Goal: Transaction & Acquisition: Book appointment/travel/reservation

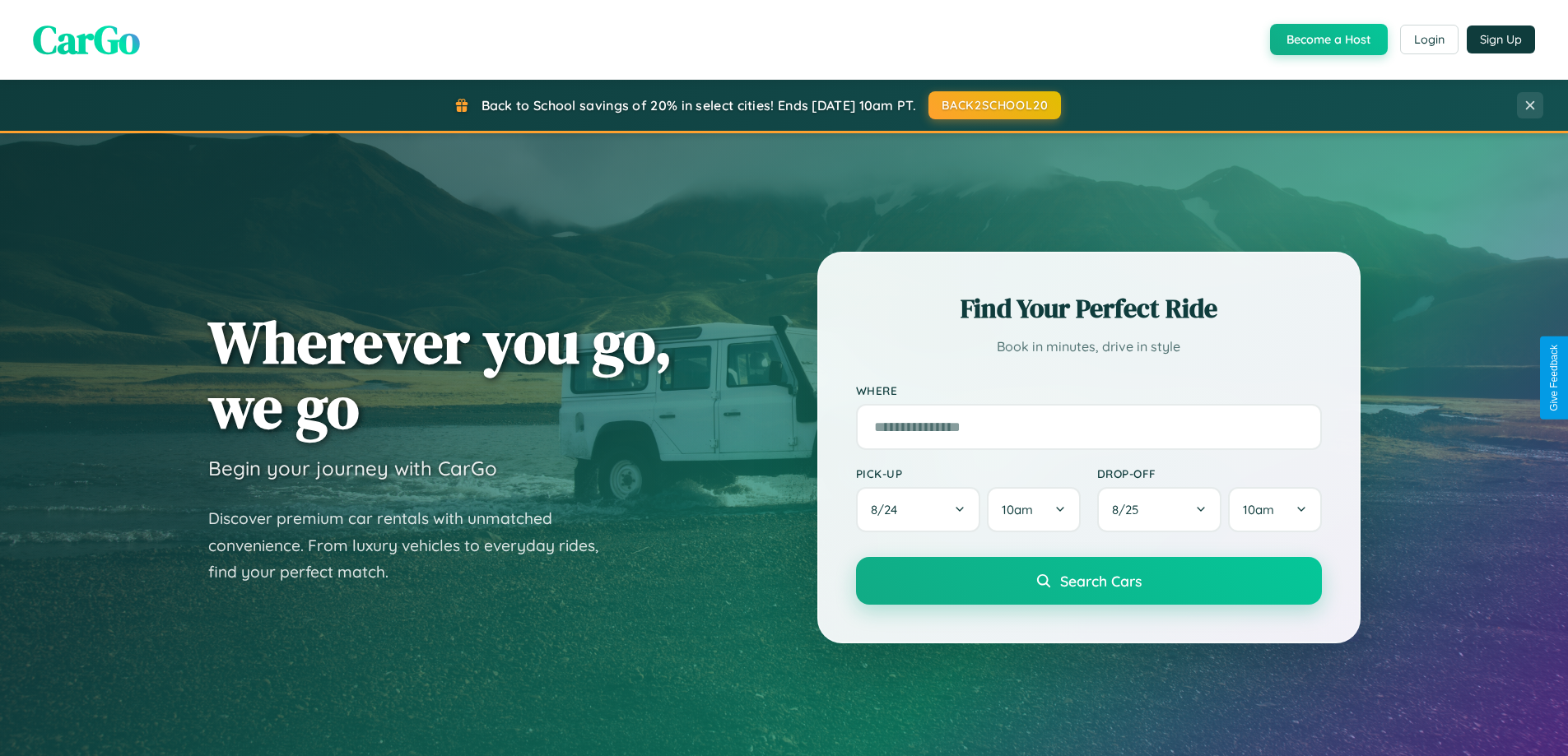
scroll to position [1132, 0]
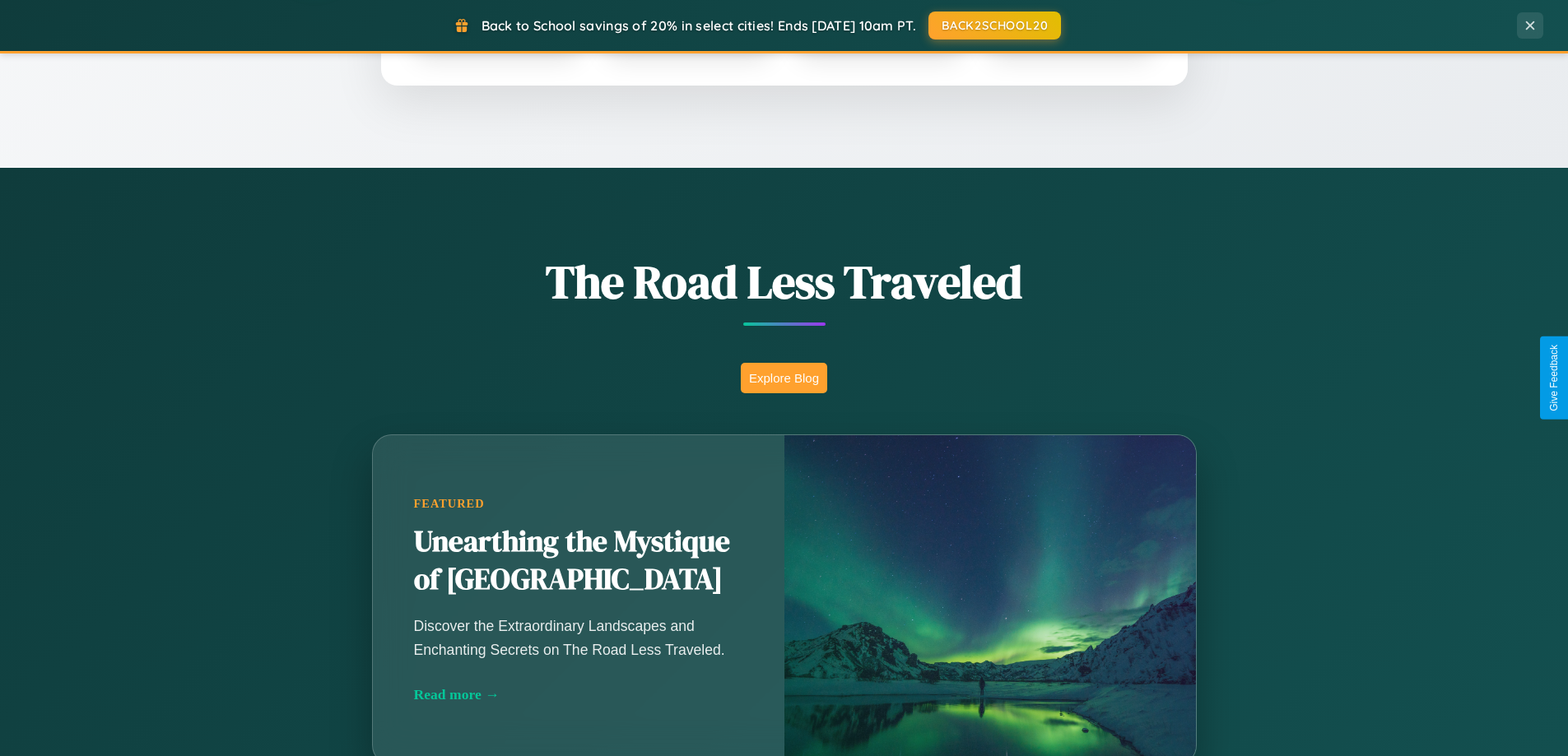
click at [784, 378] on button "Explore Blog" at bounding box center [784, 378] width 87 height 30
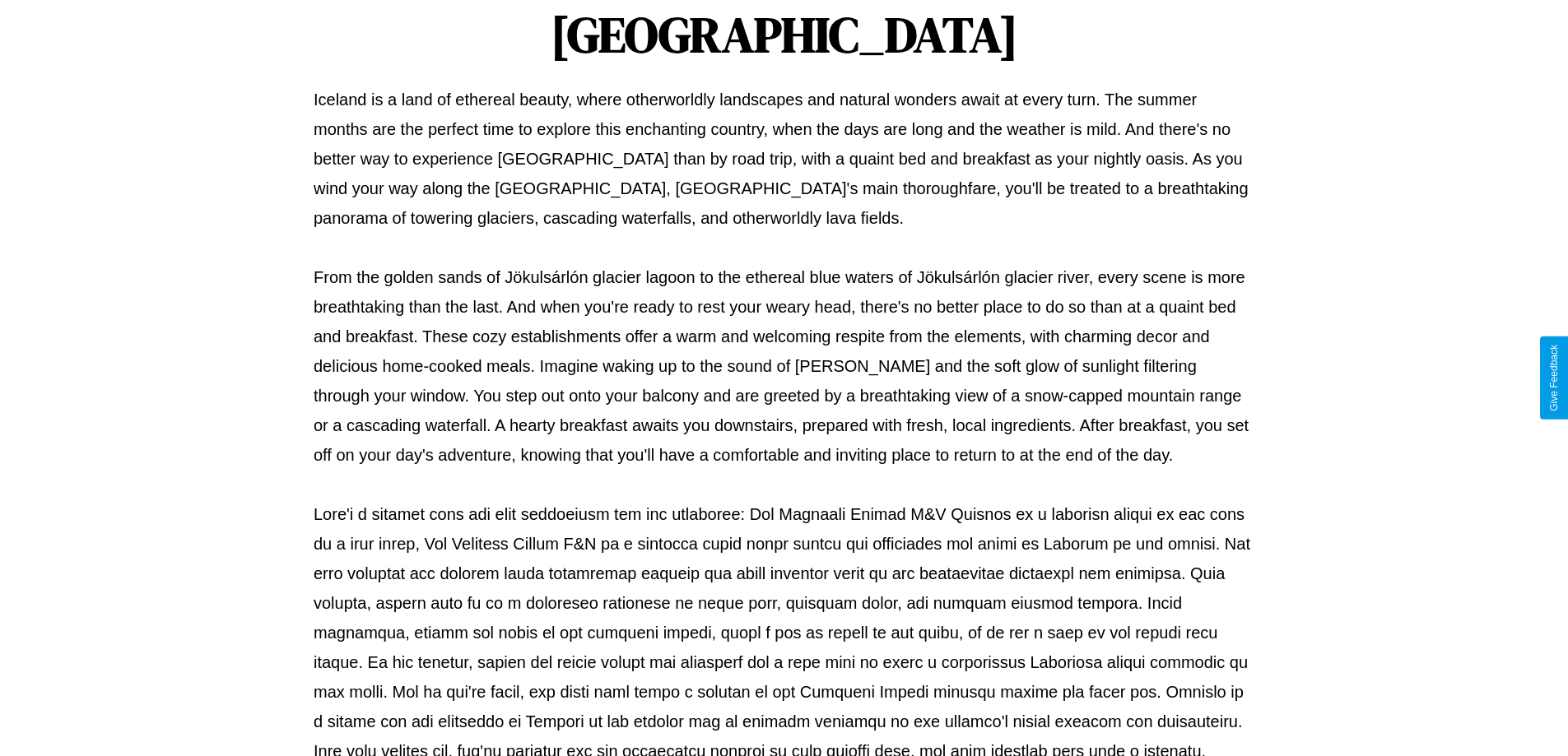
scroll to position [532, 0]
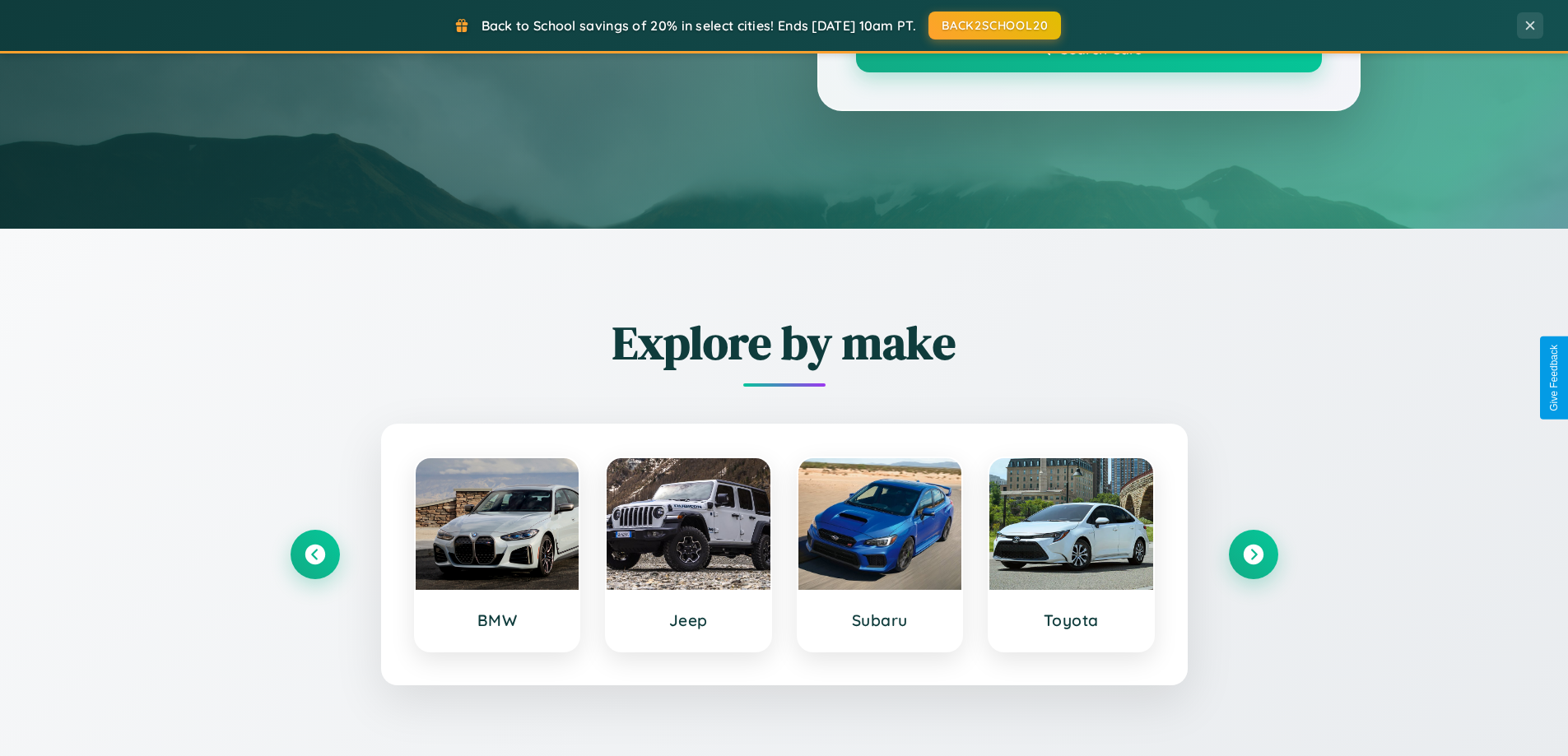
scroll to position [1132, 0]
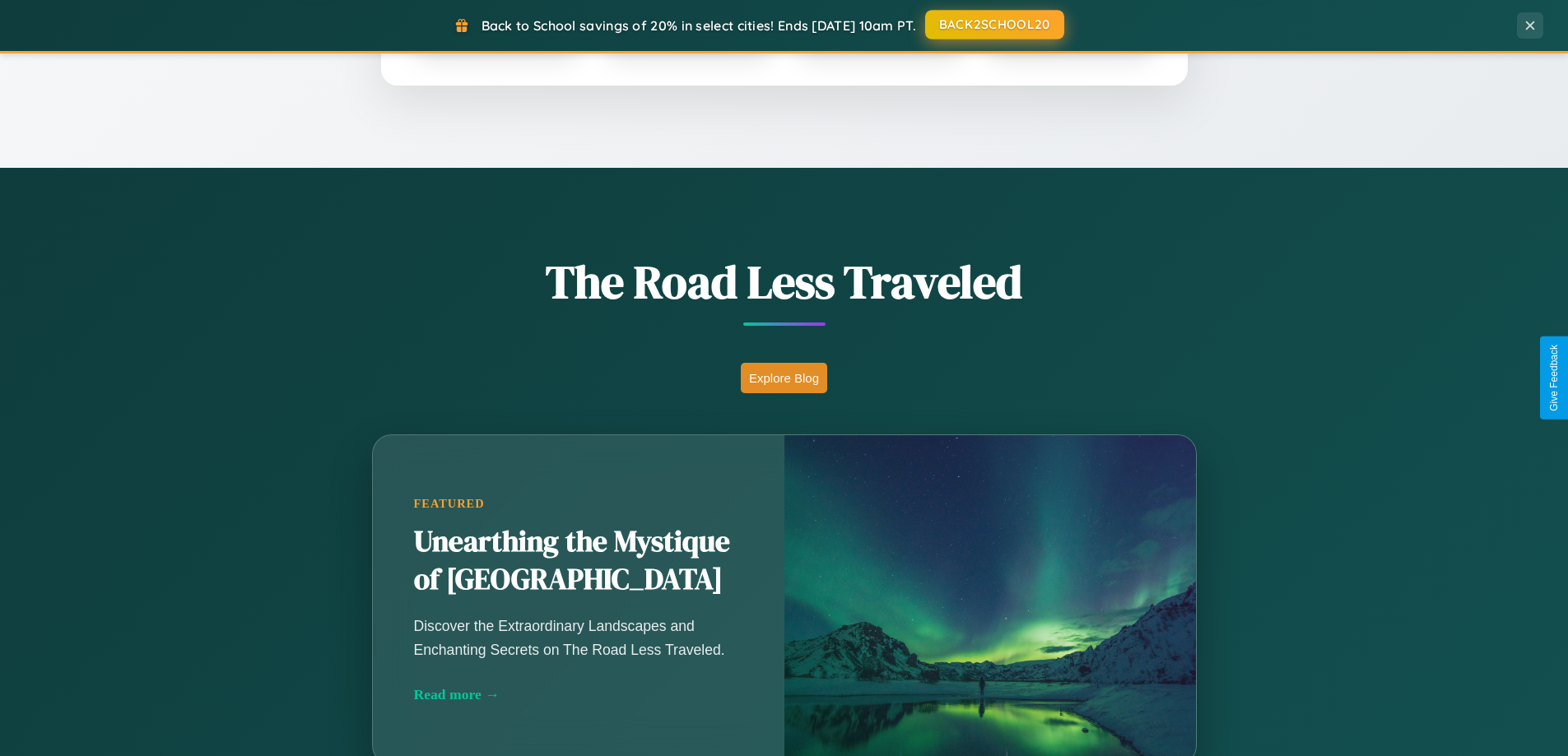
click at [994, 26] on button "BACK2SCHOOL20" at bounding box center [994, 25] width 139 height 29
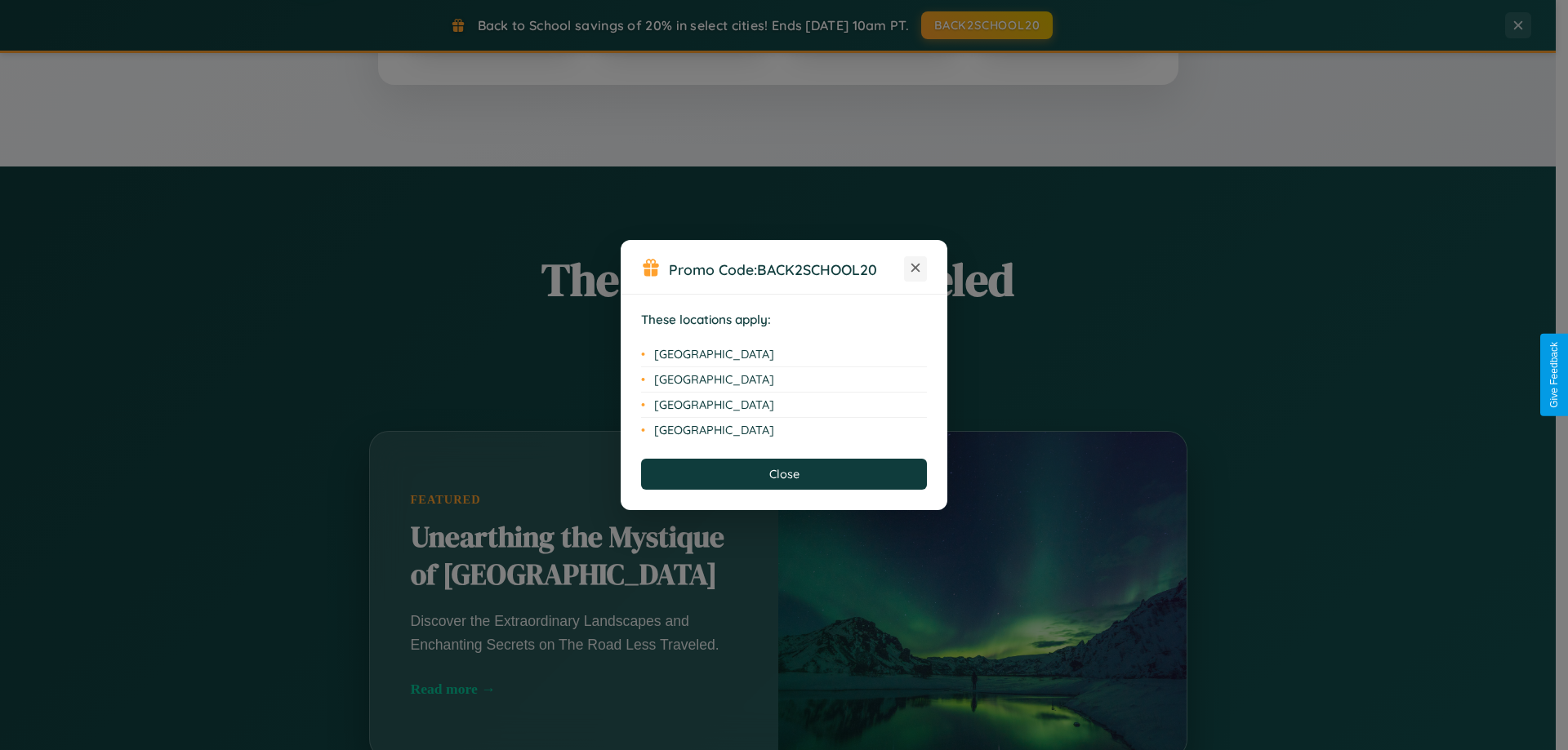
click at [915, 268] on icon at bounding box center [915, 267] width 9 height 9
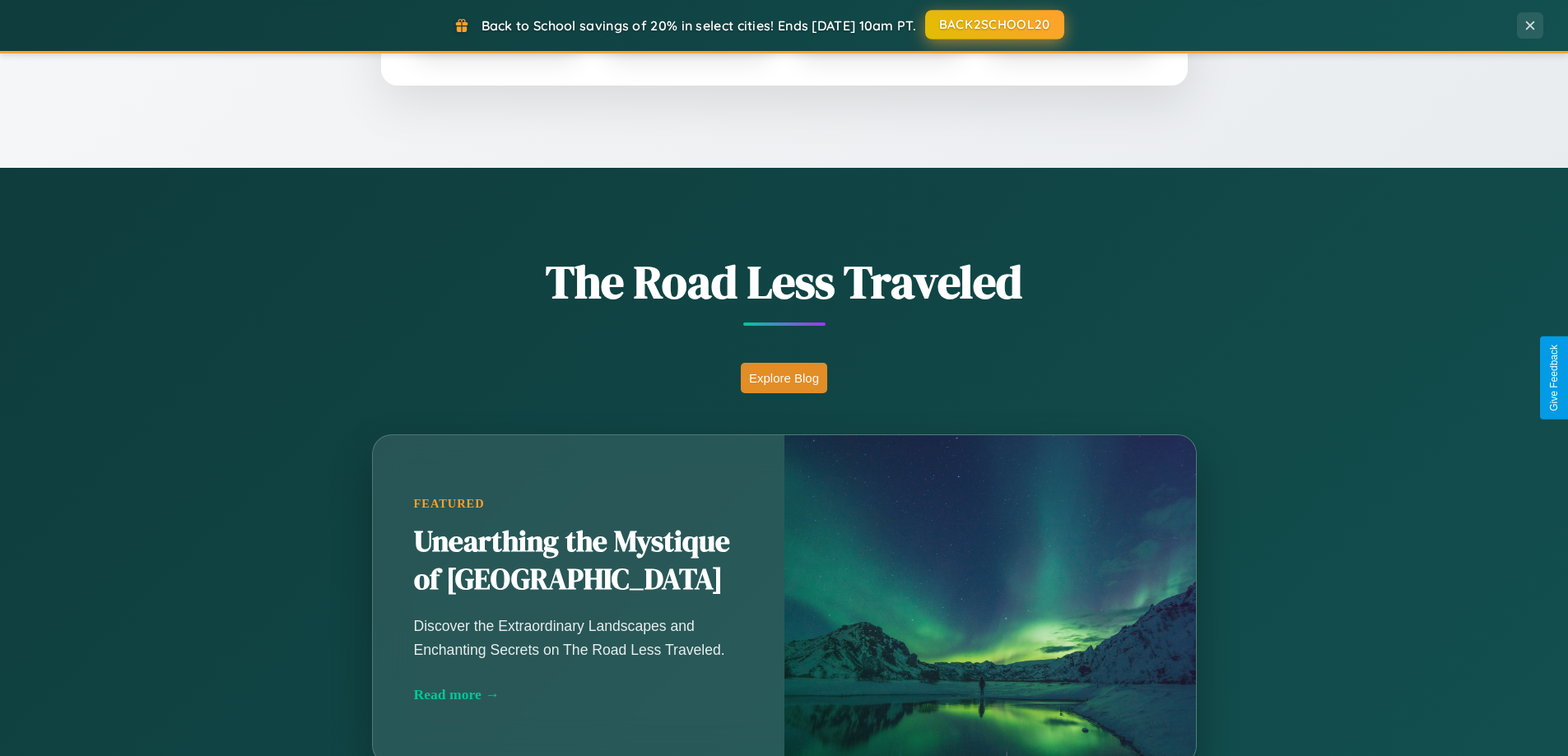
click at [994, 25] on button "BACK2SCHOOL20" at bounding box center [994, 25] width 139 height 29
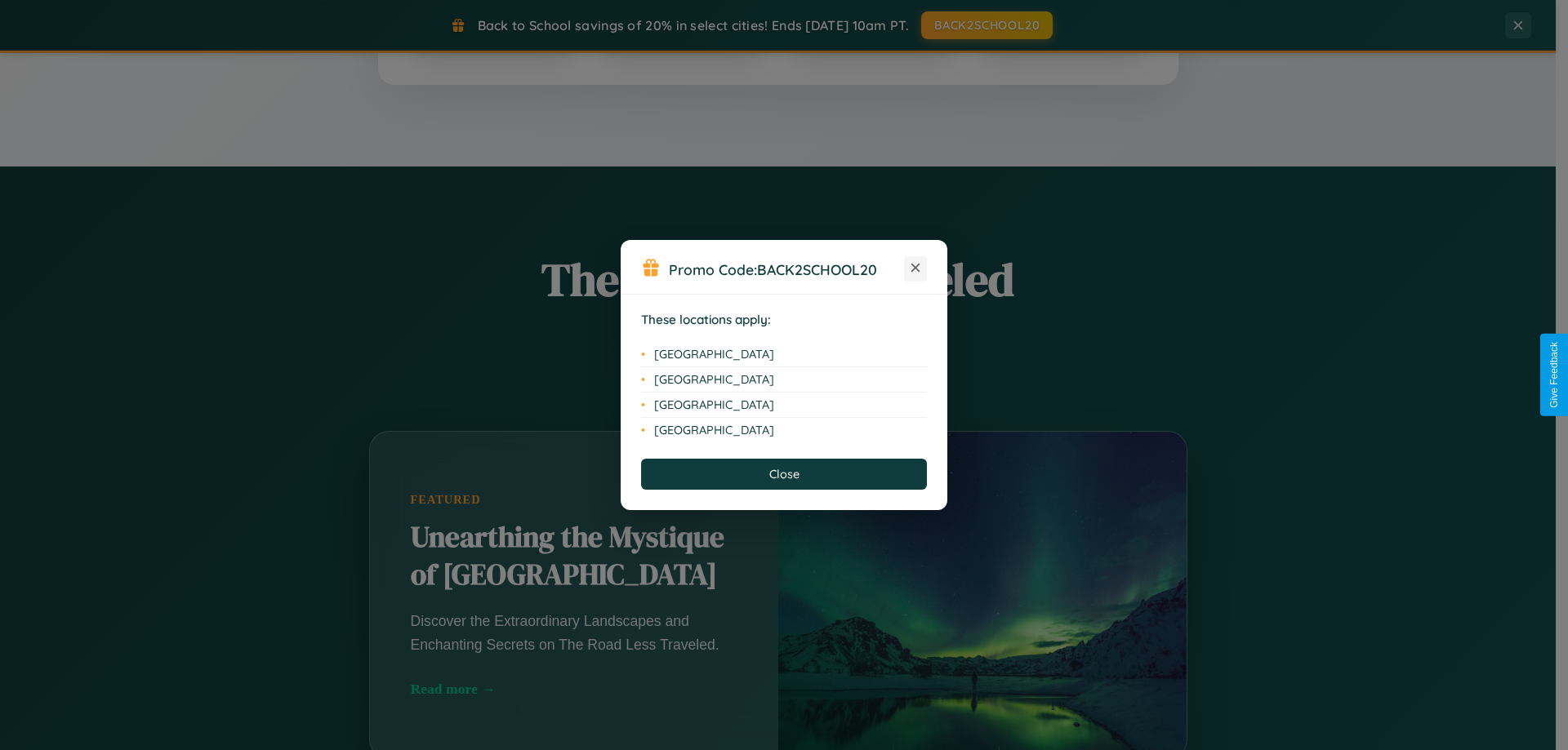
click at [915, 268] on icon at bounding box center [915, 267] width 9 height 9
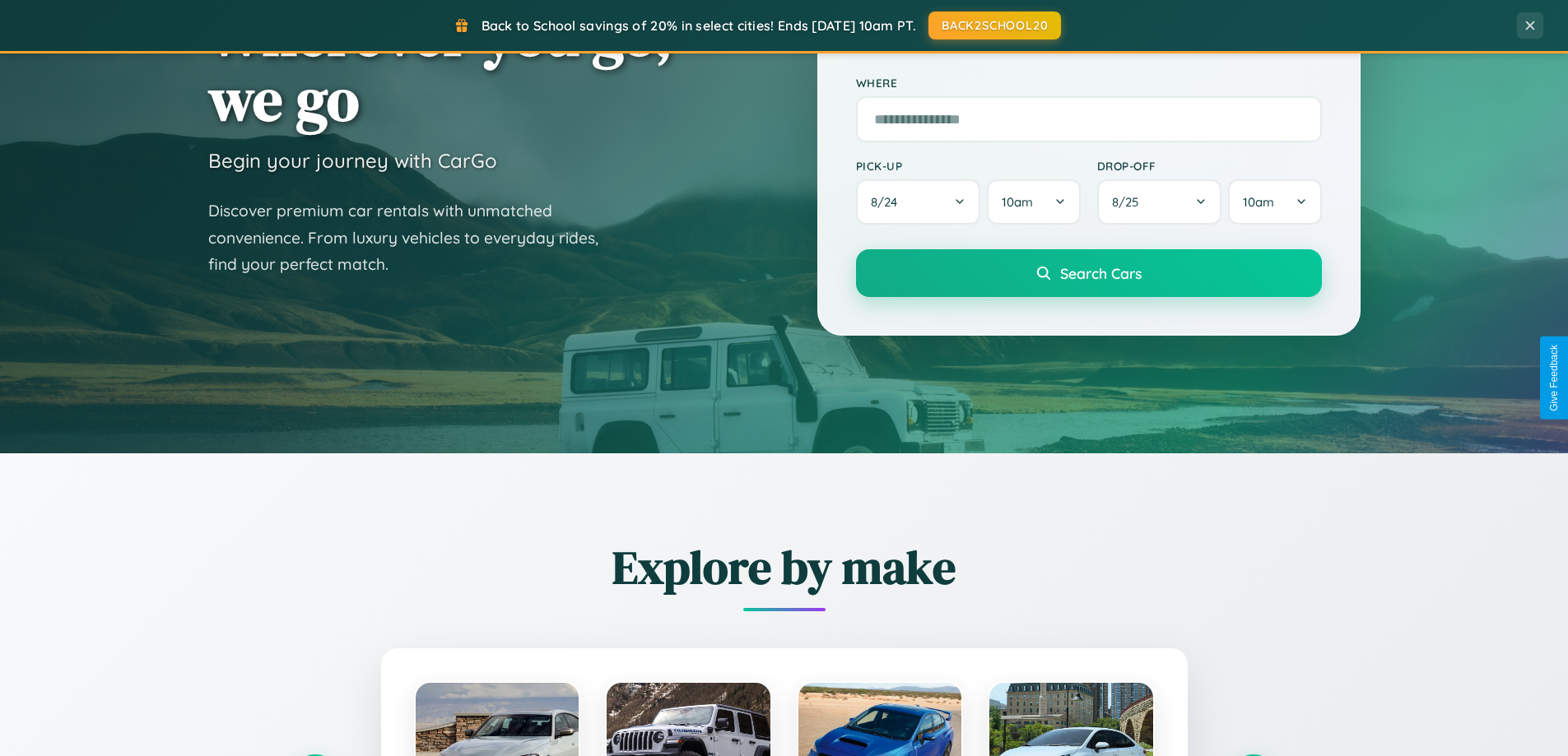
scroll to position [48, 0]
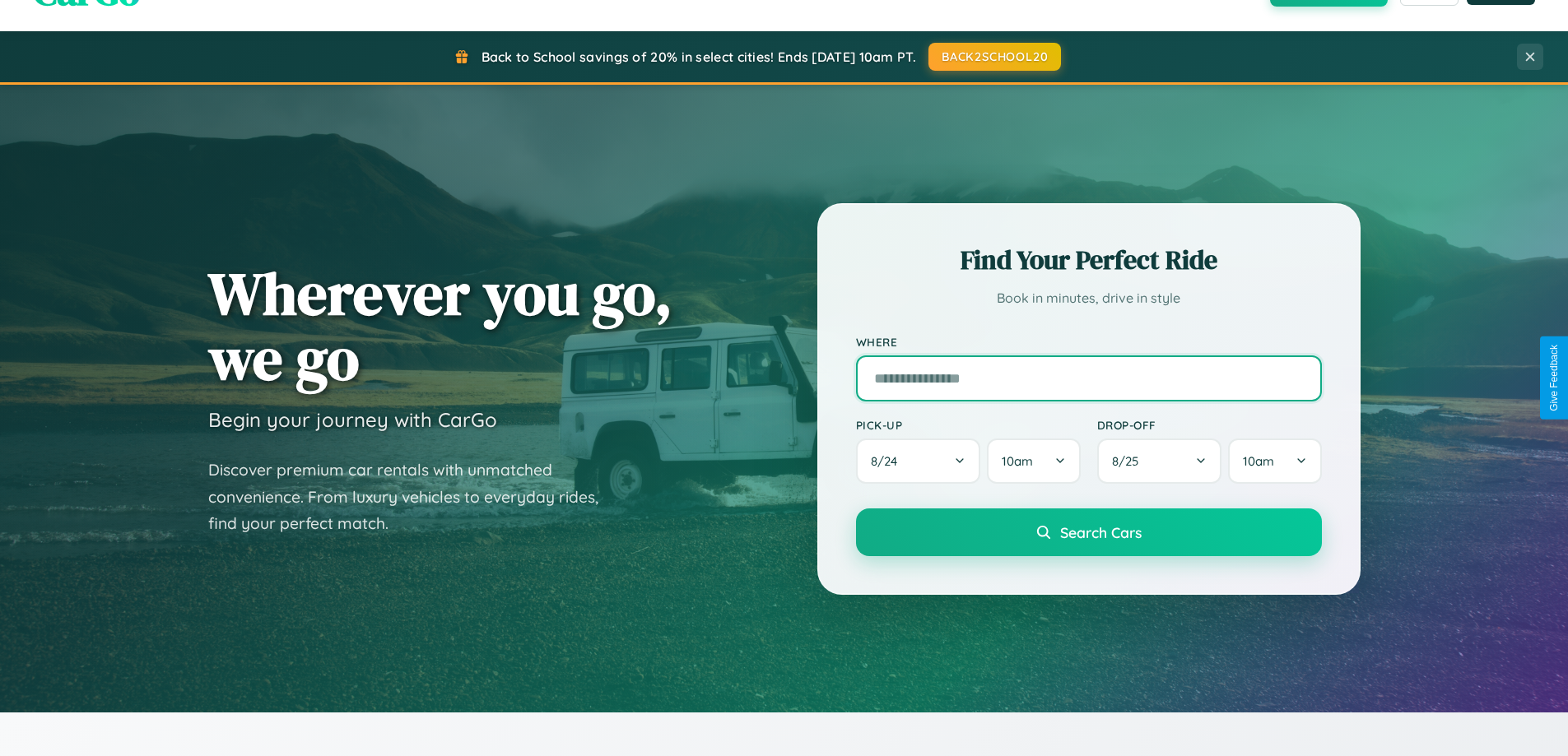
click at [1088, 378] on input "text" at bounding box center [1089, 378] width 466 height 46
type input "**********"
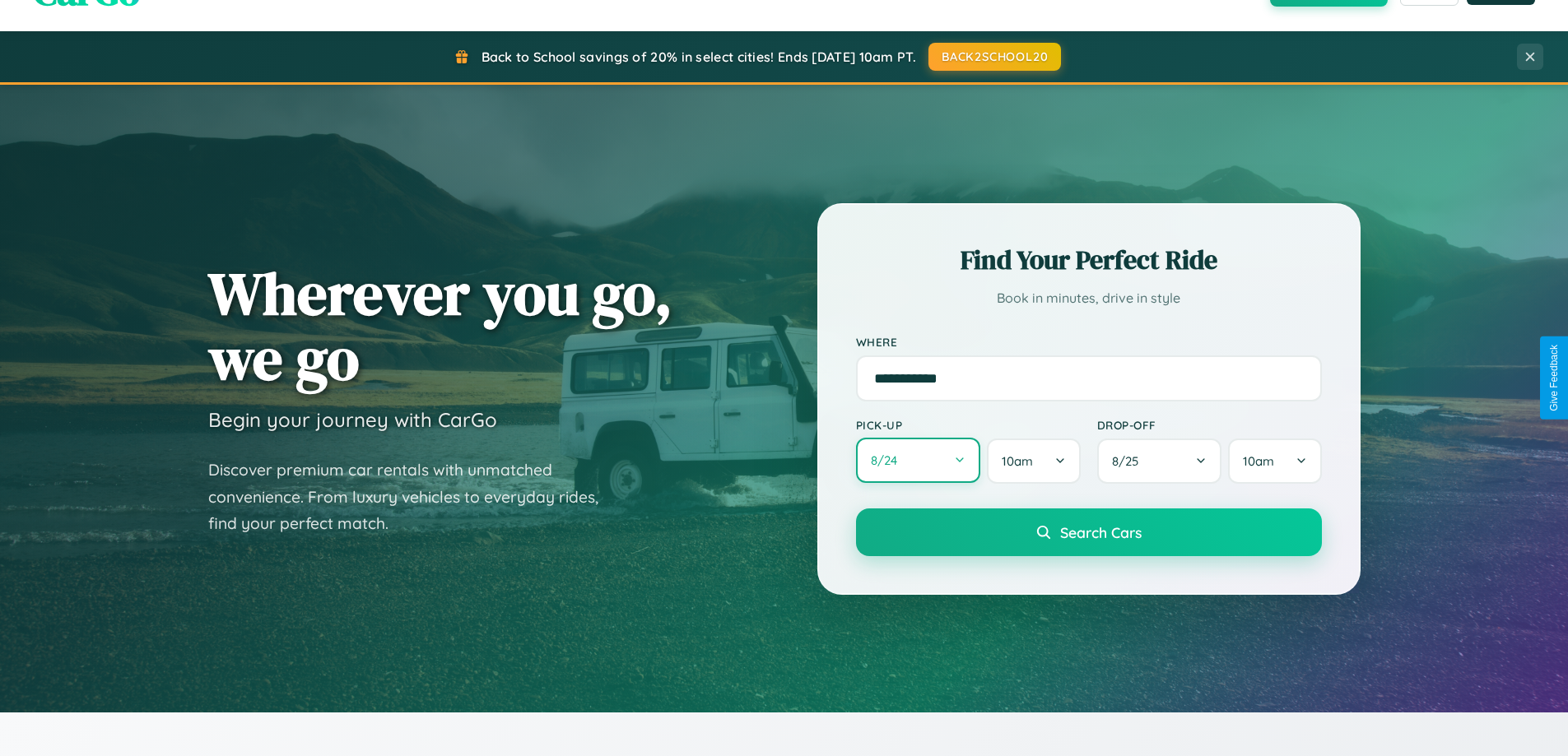
click at [918, 461] on button "8 / 24" at bounding box center [918, 460] width 125 height 45
select select "*"
select select "****"
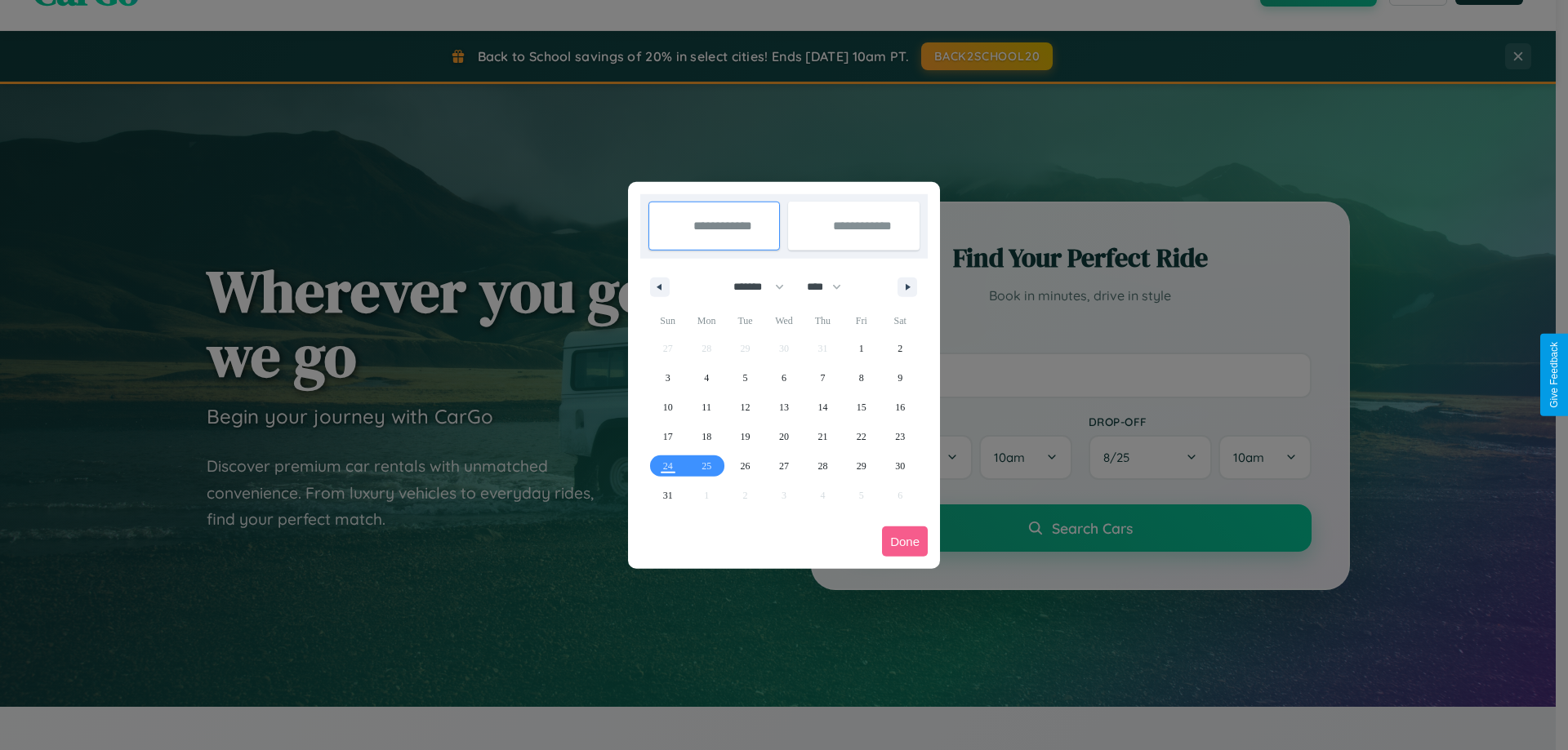
click at [751, 287] on select "******* ******** ***** ***** *** **** **** ****** ********* ******* ******** **…" at bounding box center [755, 287] width 69 height 27
select select "*"
drag, startPoint x: 831, startPoint y: 287, endPoint x: 784, endPoint y: 328, distance: 62.4
click at [831, 287] on select "**** **** **** **** **** **** **** **** **** **** **** **** **** **** **** ****…" at bounding box center [823, 287] width 49 height 27
select select "****"
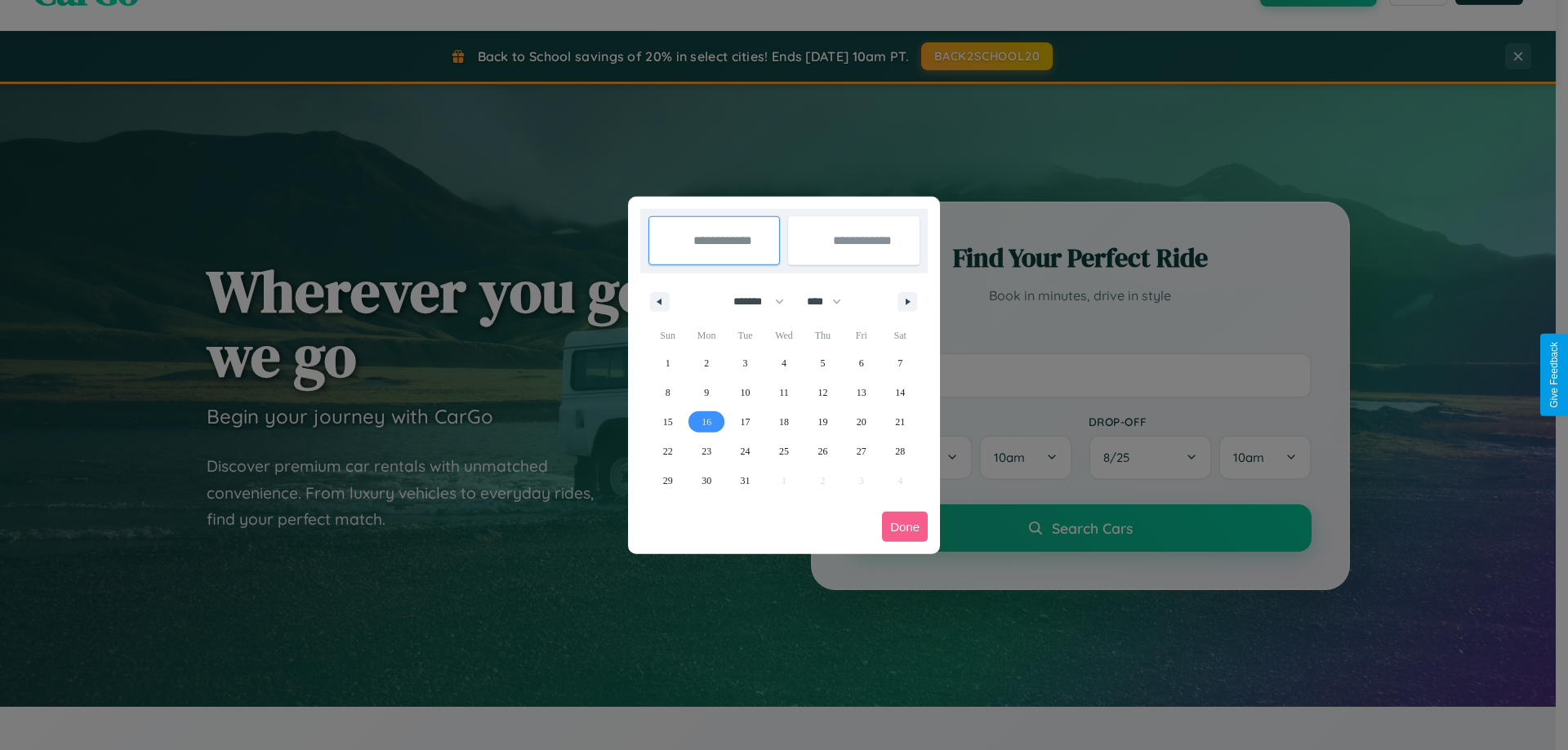
click at [706, 421] on span "16" at bounding box center [706, 422] width 10 height 29
type input "**********"
click at [783, 421] on span "18" at bounding box center [784, 422] width 10 height 29
type input "**********"
click at [905, 527] on button "Done" at bounding box center [905, 527] width 46 height 30
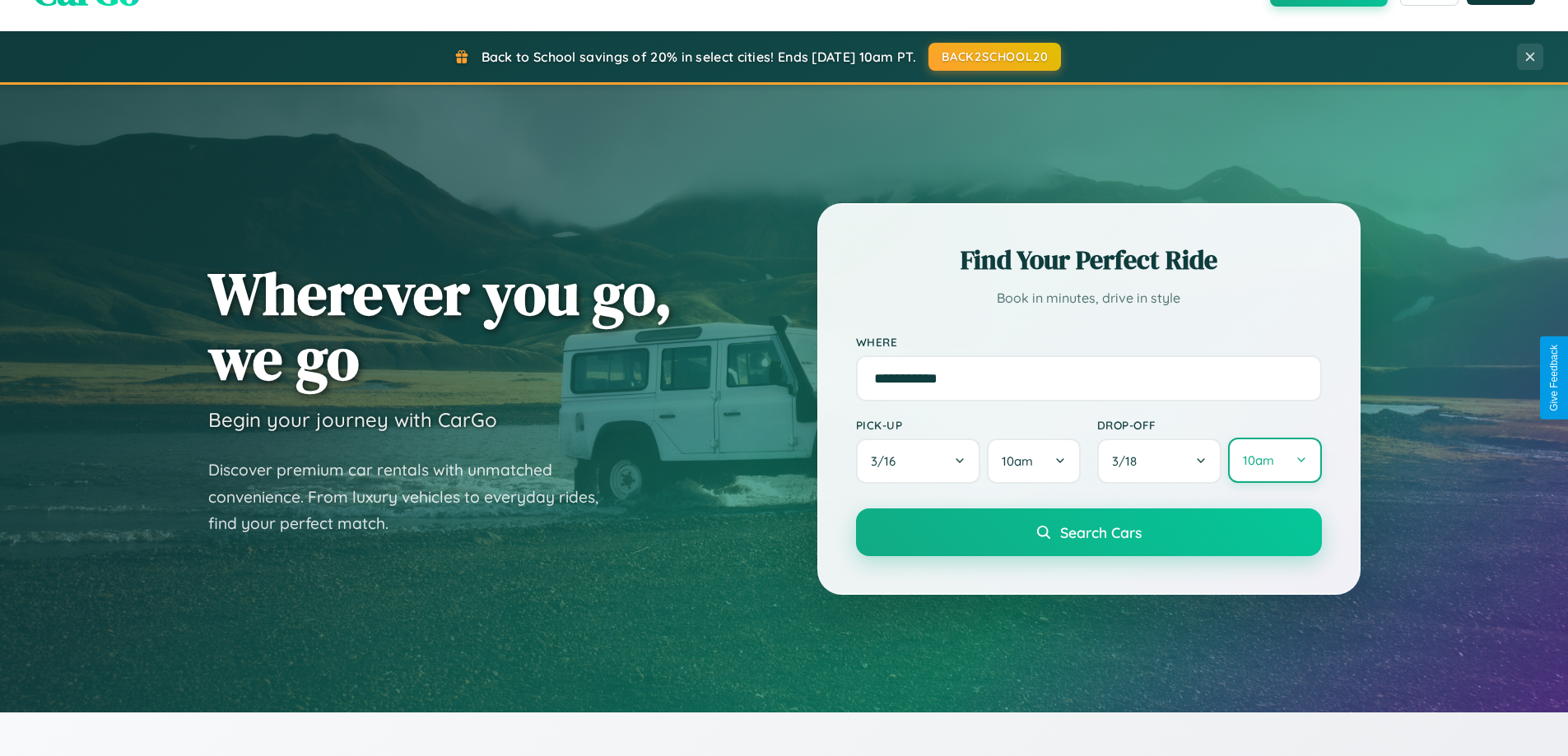
click at [1274, 461] on button "10am" at bounding box center [1274, 460] width 93 height 45
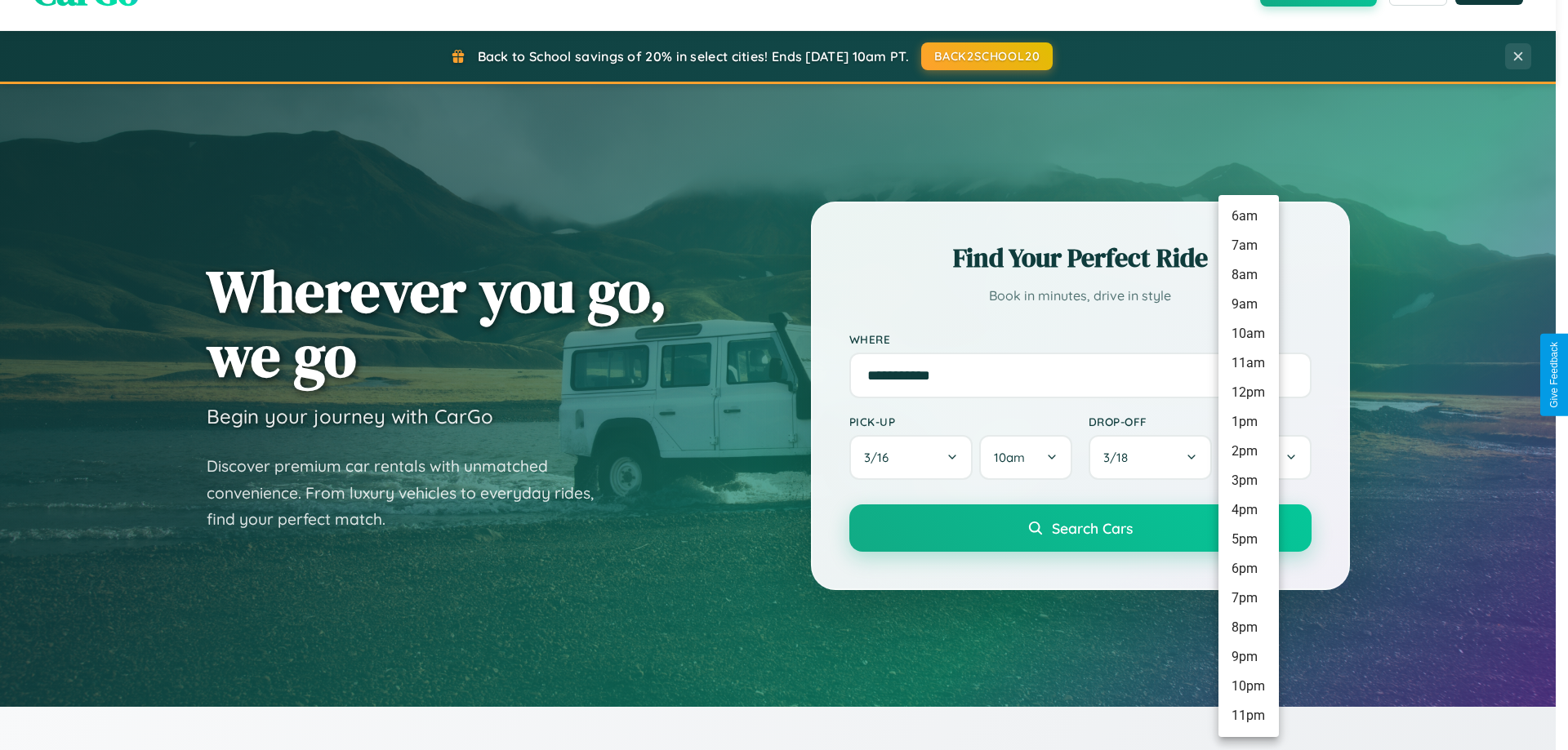
click at [1248, 275] on li "8am" at bounding box center [1248, 275] width 60 height 29
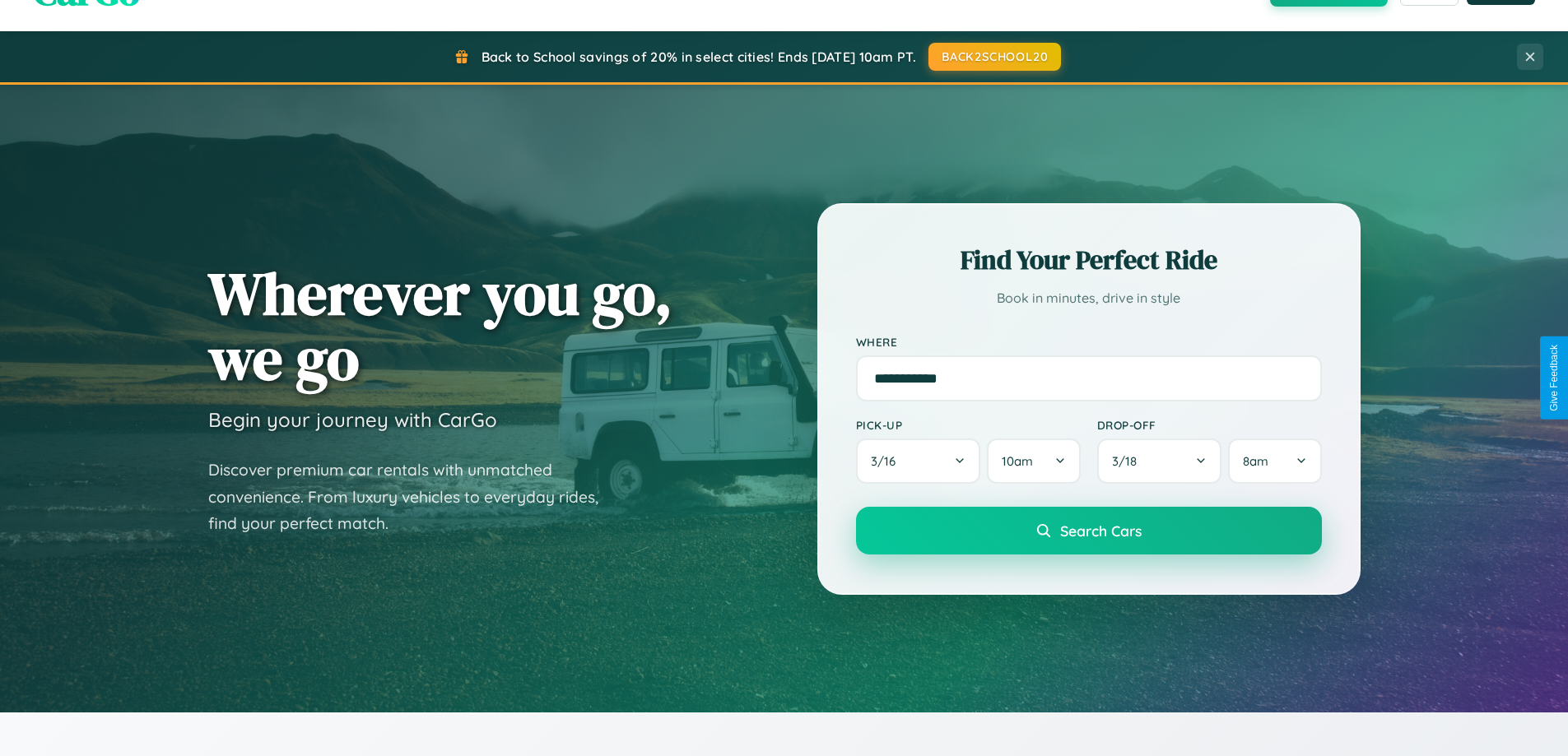
click at [1088, 532] on span "Search Cars" at bounding box center [1101, 530] width 82 height 18
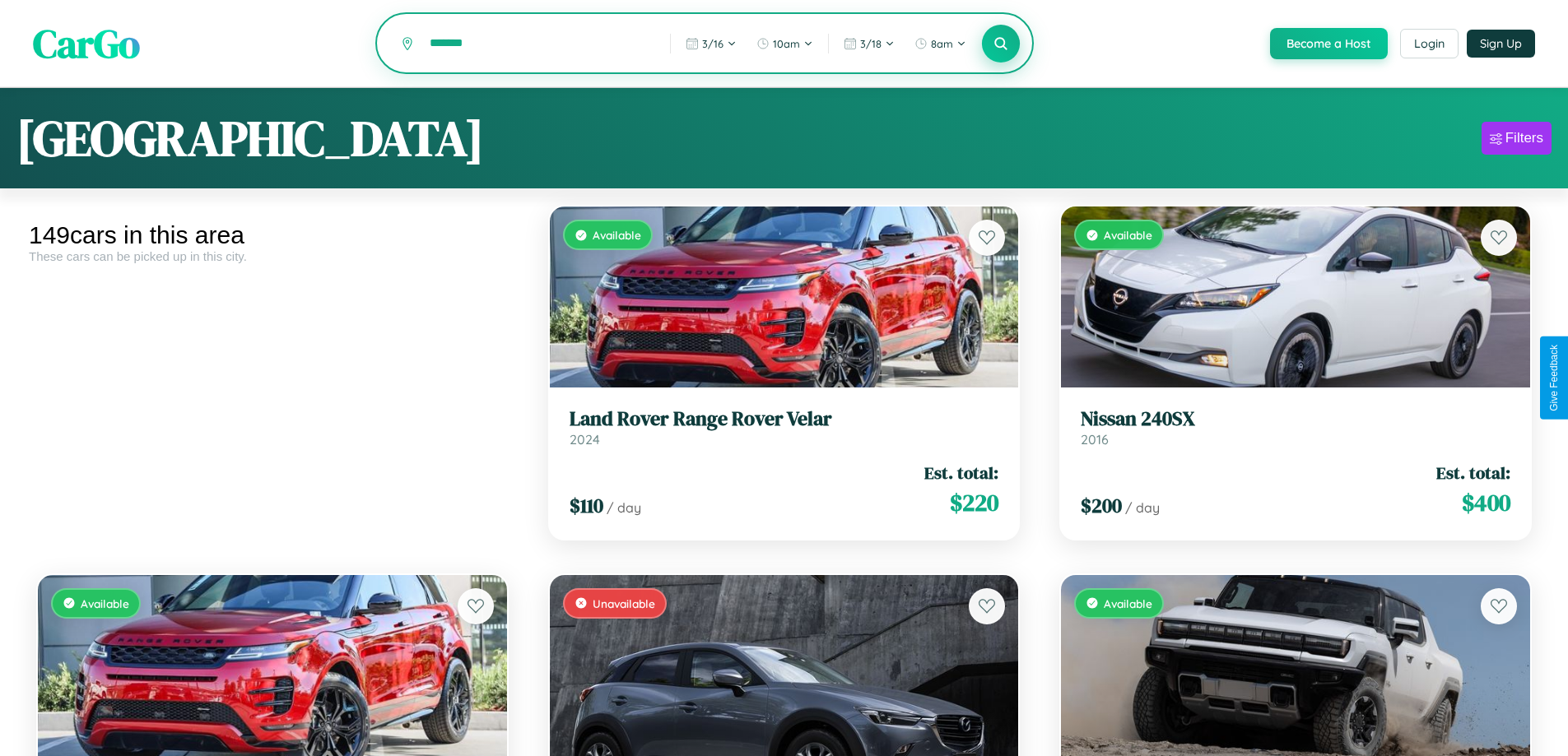
type input "*******"
click at [1000, 44] on icon at bounding box center [1001, 43] width 16 height 16
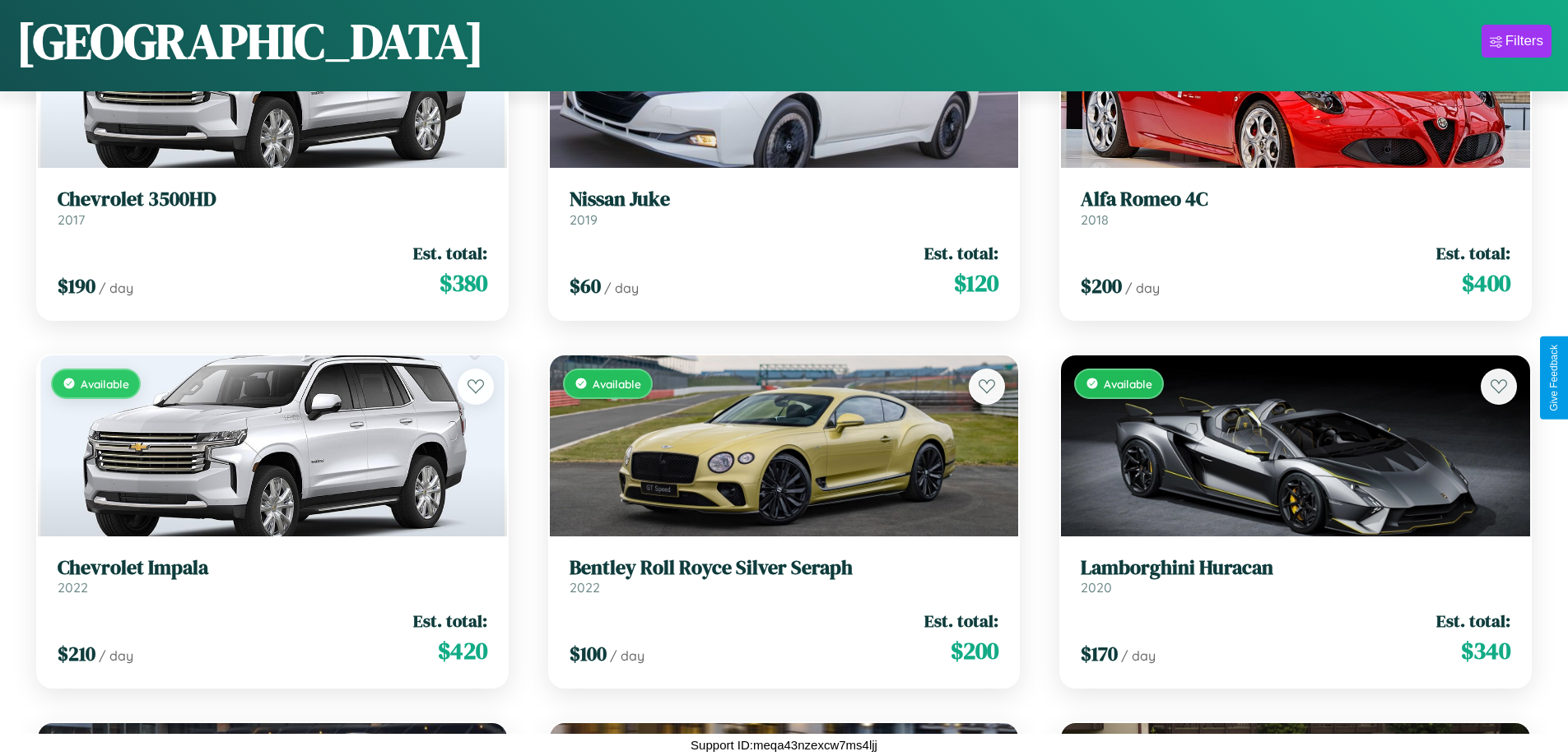
scroll to position [1337, 0]
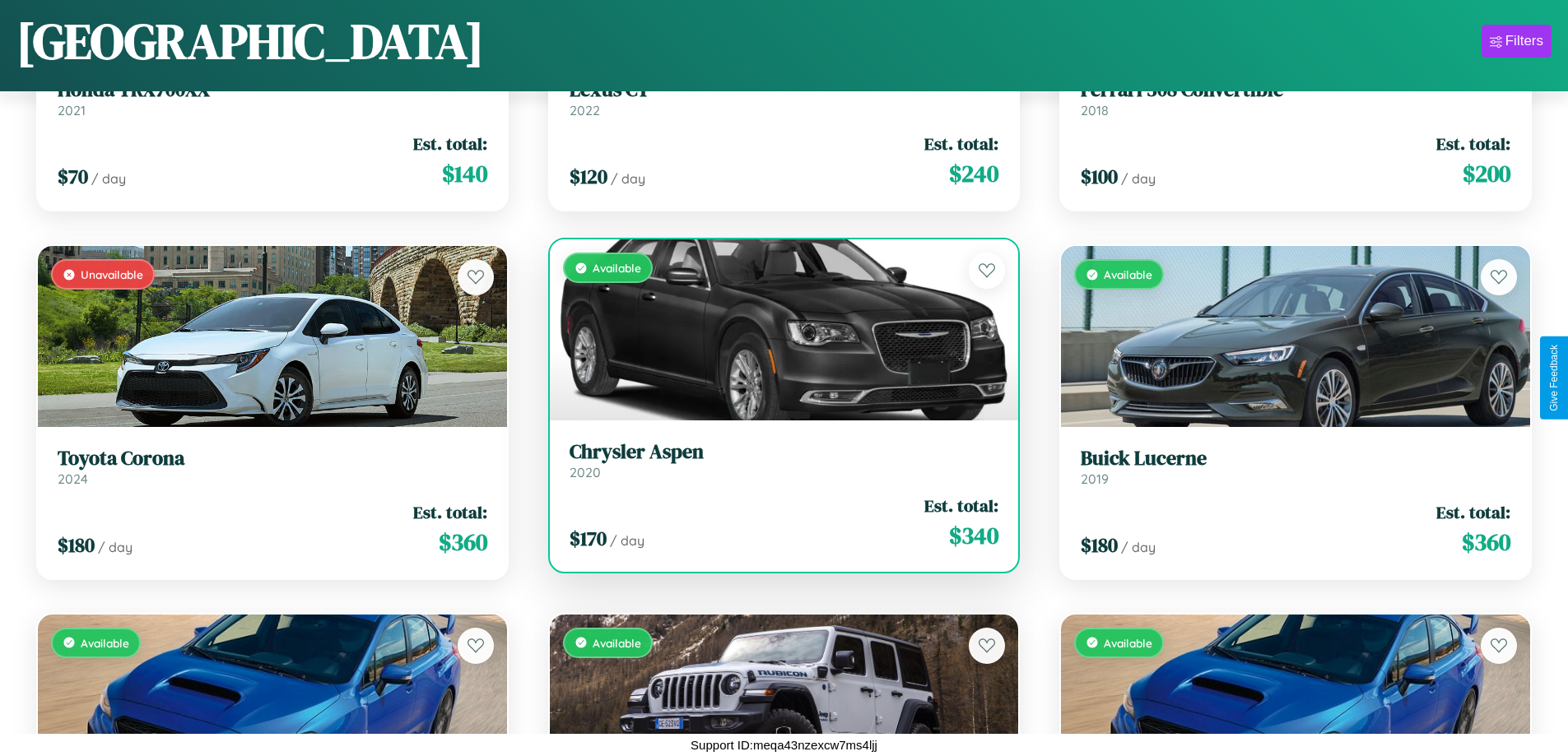
click at [777, 522] on div "$ 170 / day Est. total: $ 340" at bounding box center [784, 522] width 430 height 58
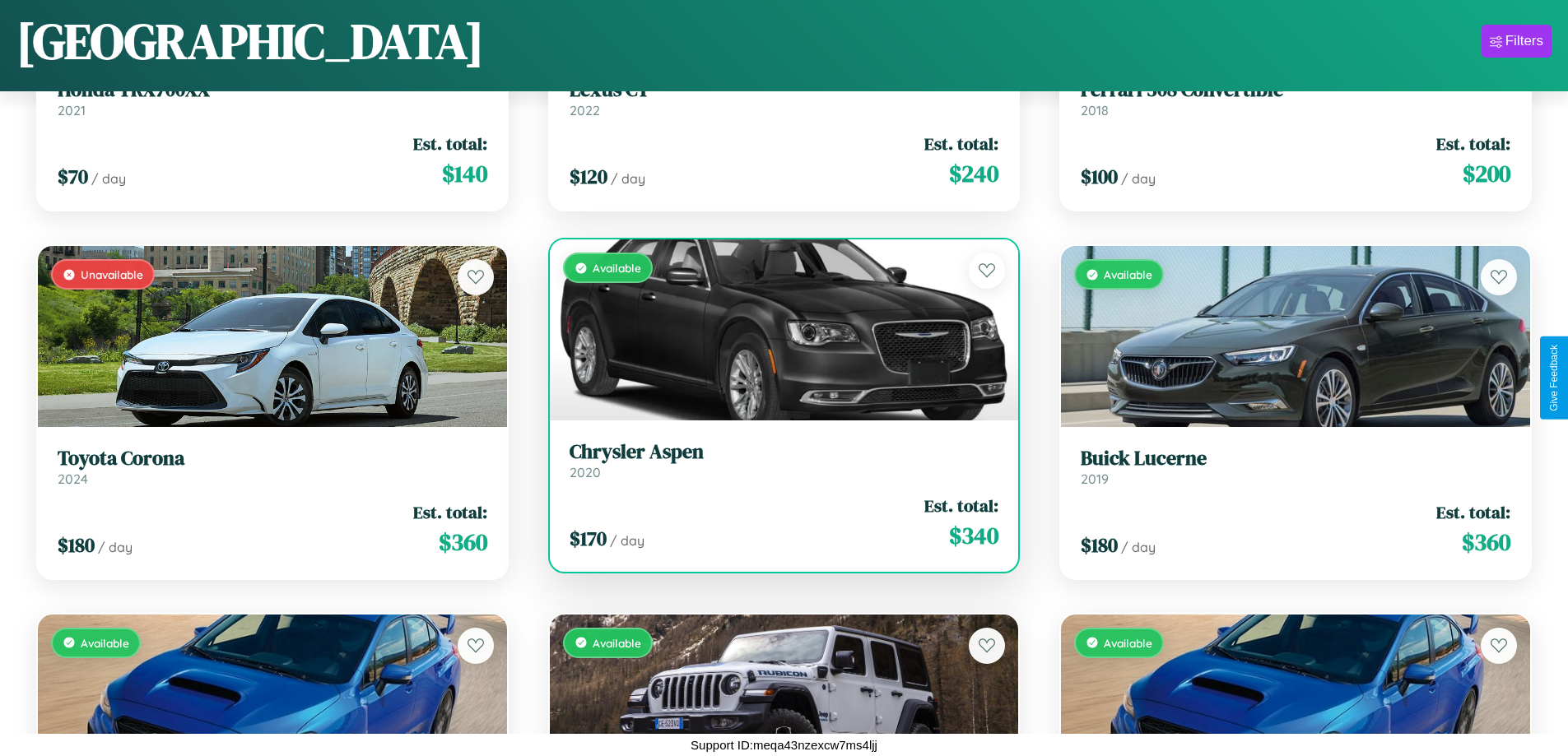
click at [777, 522] on div "$ 170 / day Est. total: $ 340" at bounding box center [784, 522] width 430 height 58
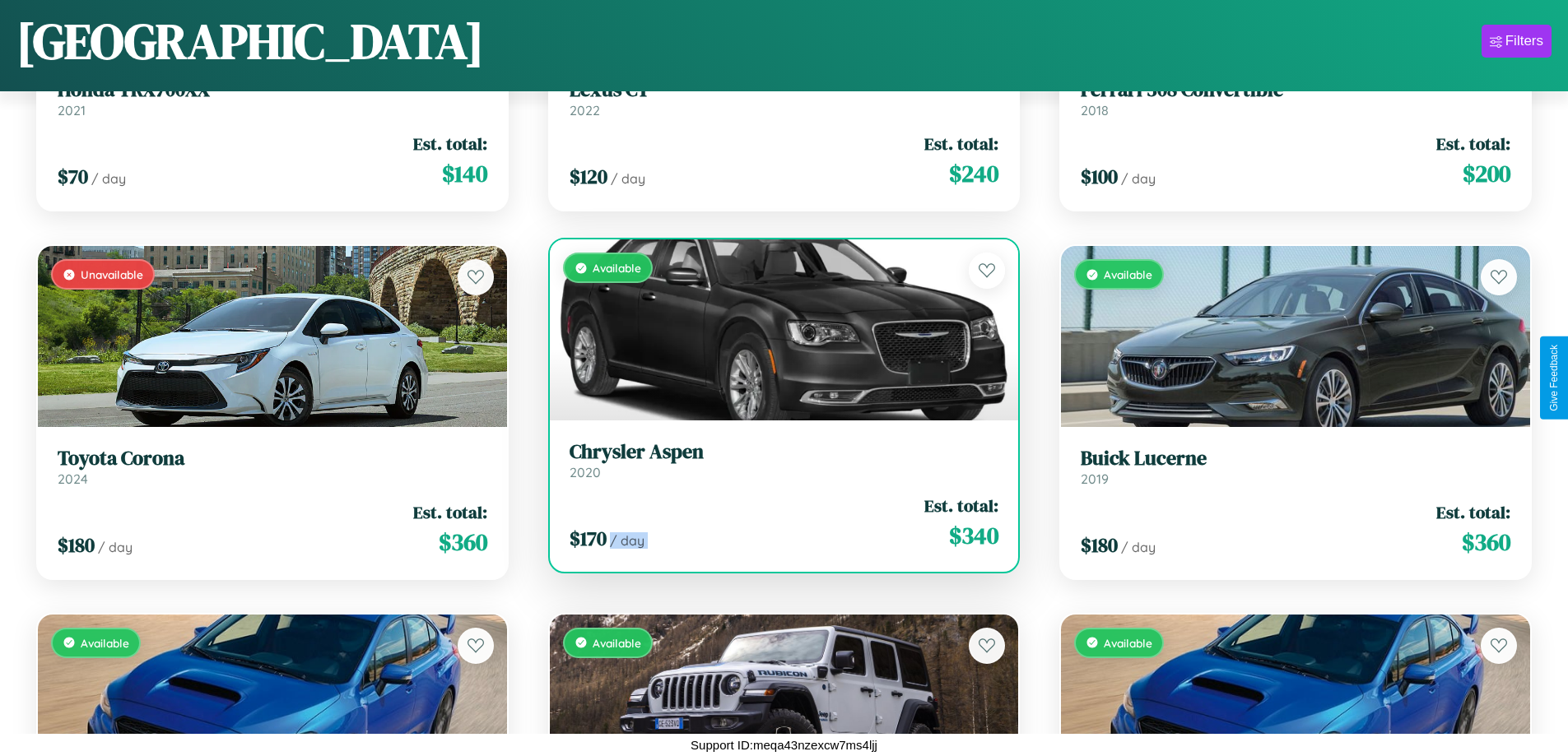
click at [777, 522] on div "$ 170 / day Est. total: $ 340" at bounding box center [784, 522] width 430 height 58
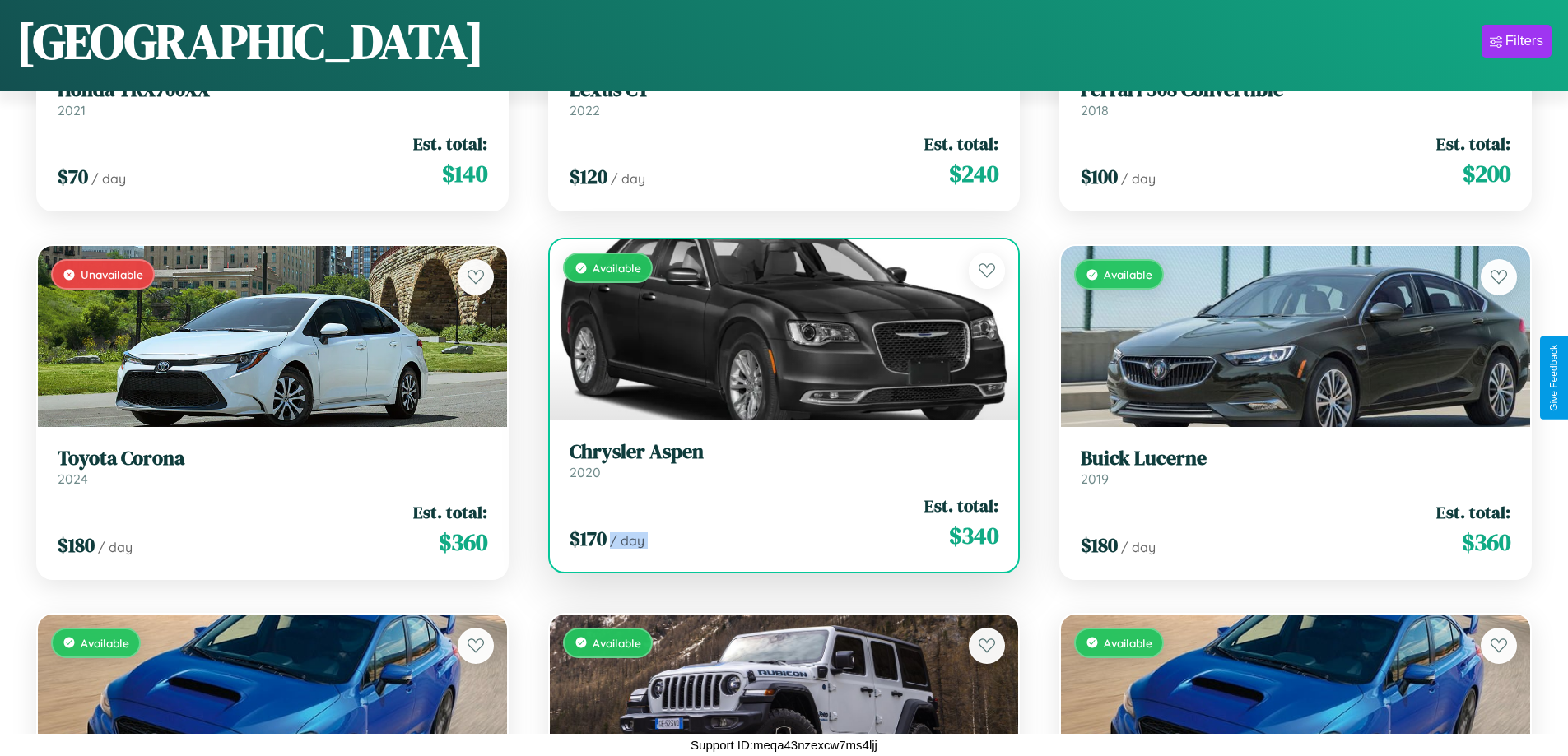
click at [777, 522] on div "$ 170 / day Est. total: $ 340" at bounding box center [784, 522] width 430 height 58
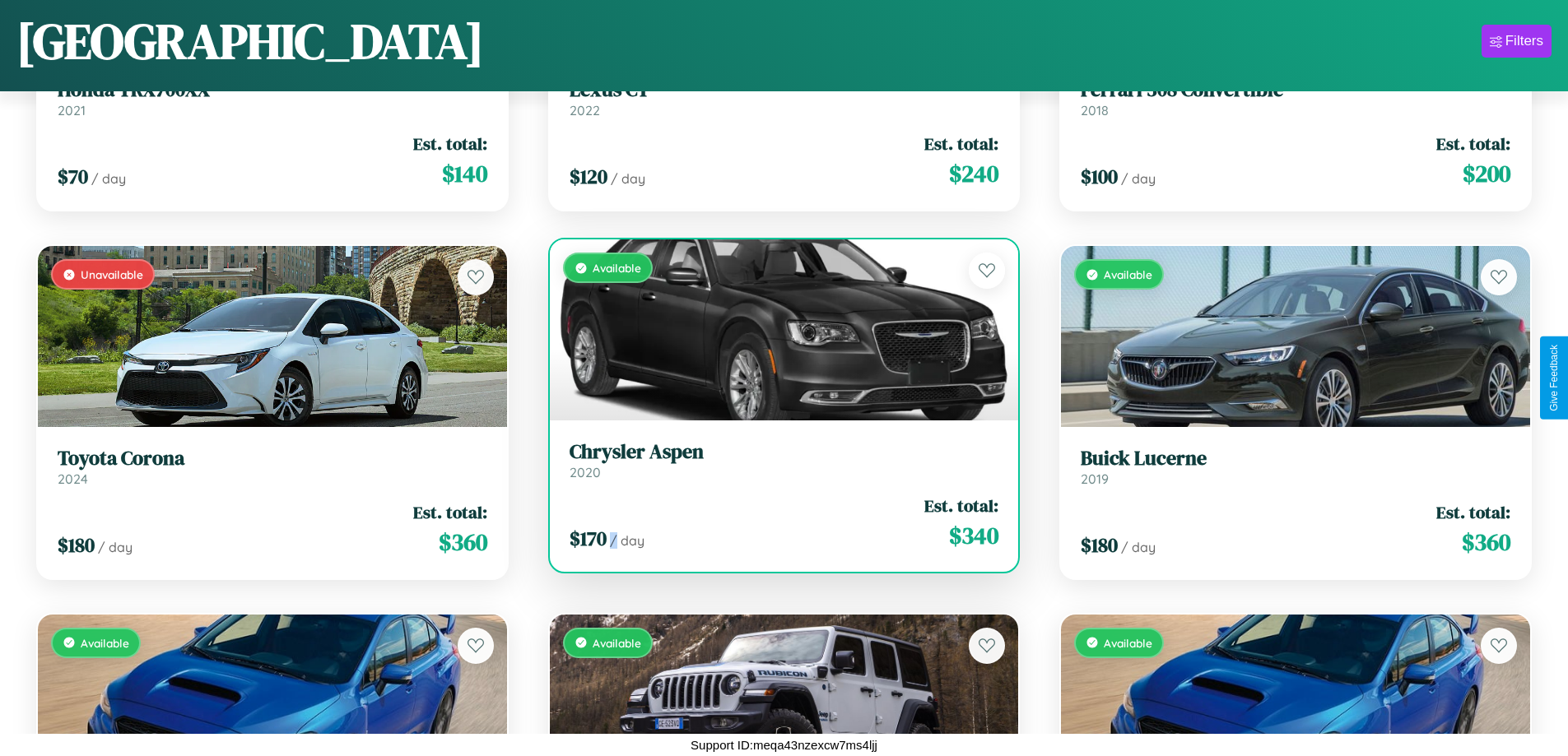
click at [777, 522] on div "$ 170 / day Est. total: $ 340" at bounding box center [784, 522] width 430 height 58
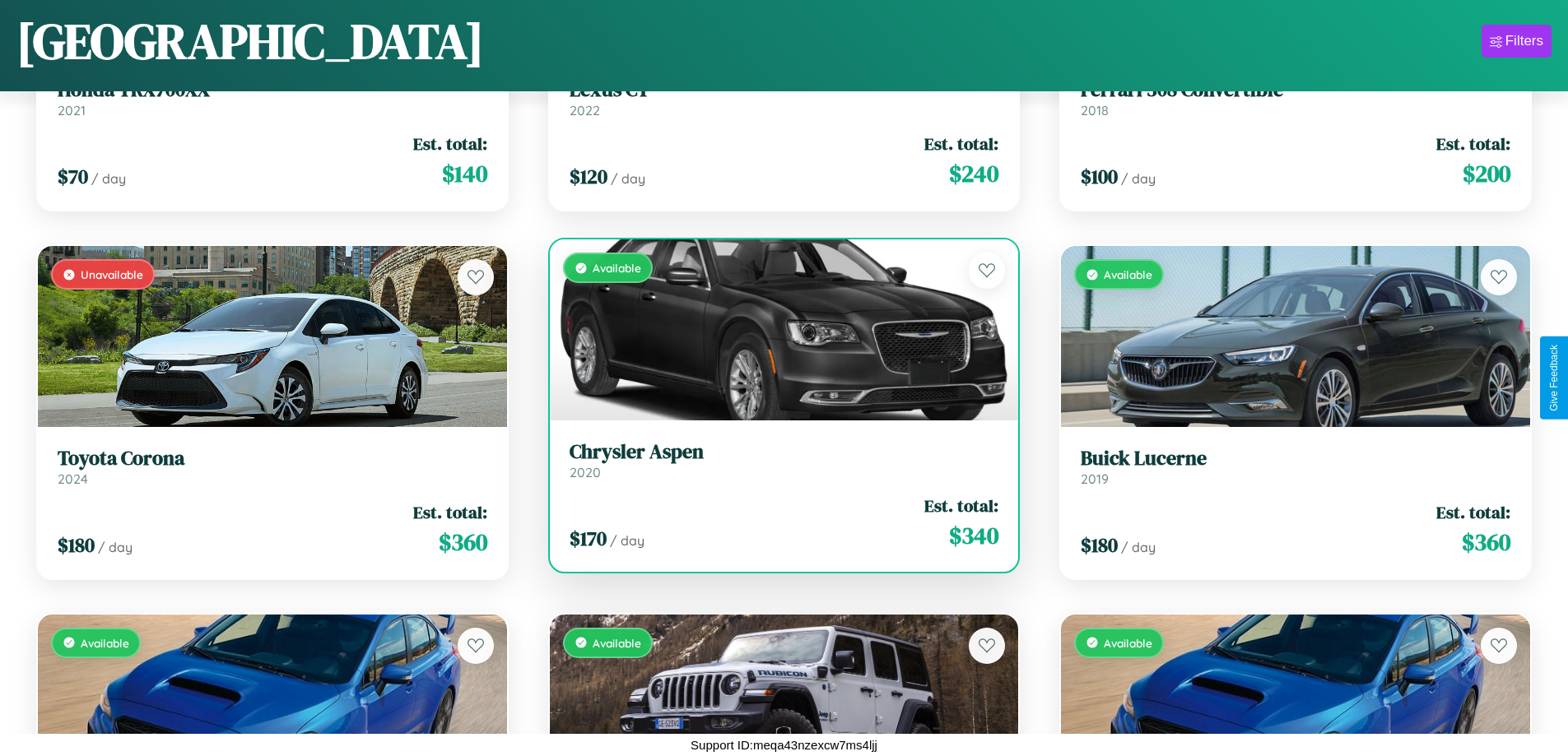
click at [777, 460] on h3 "Chrysler Aspen" at bounding box center [784, 452] width 430 height 24
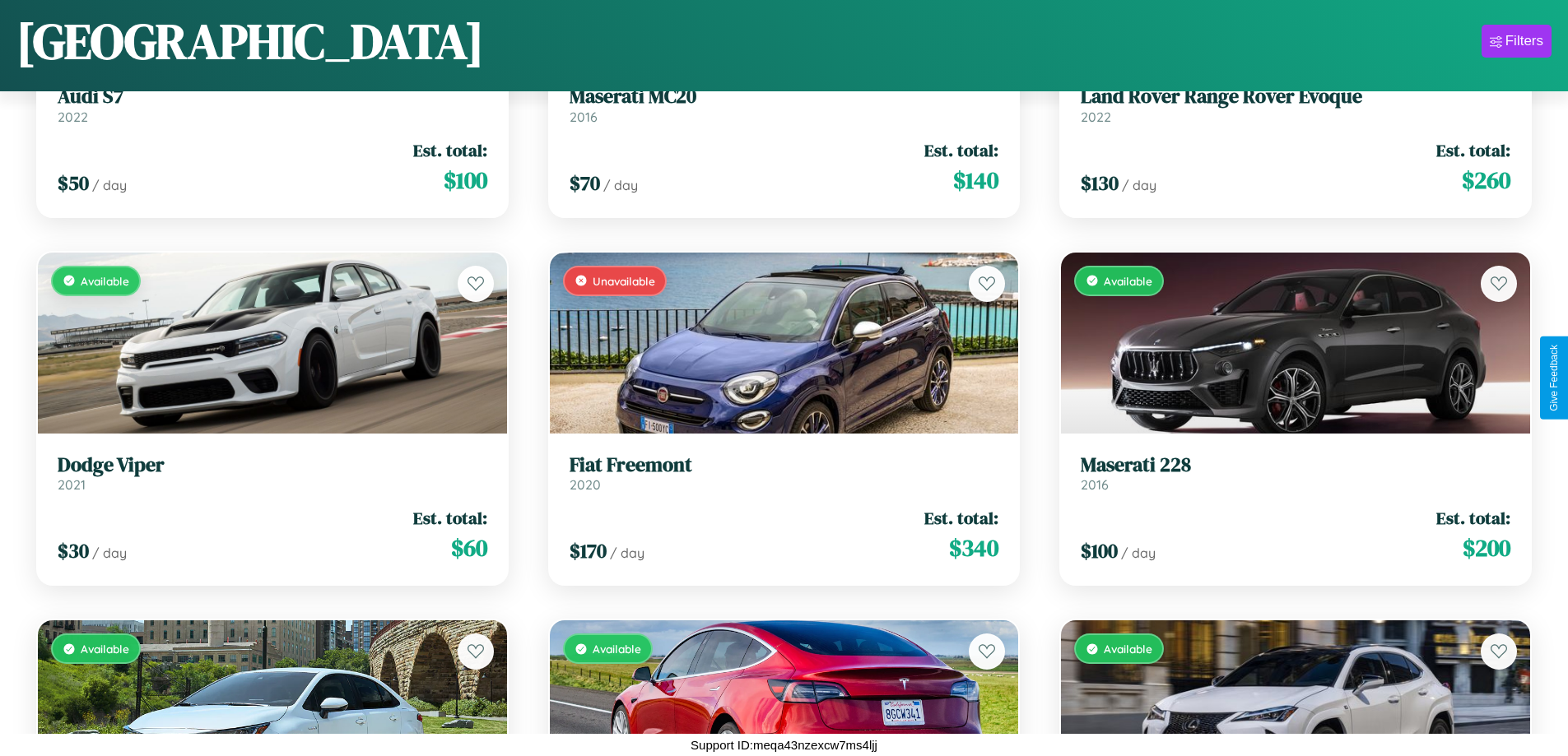
scroll to position [10177, 0]
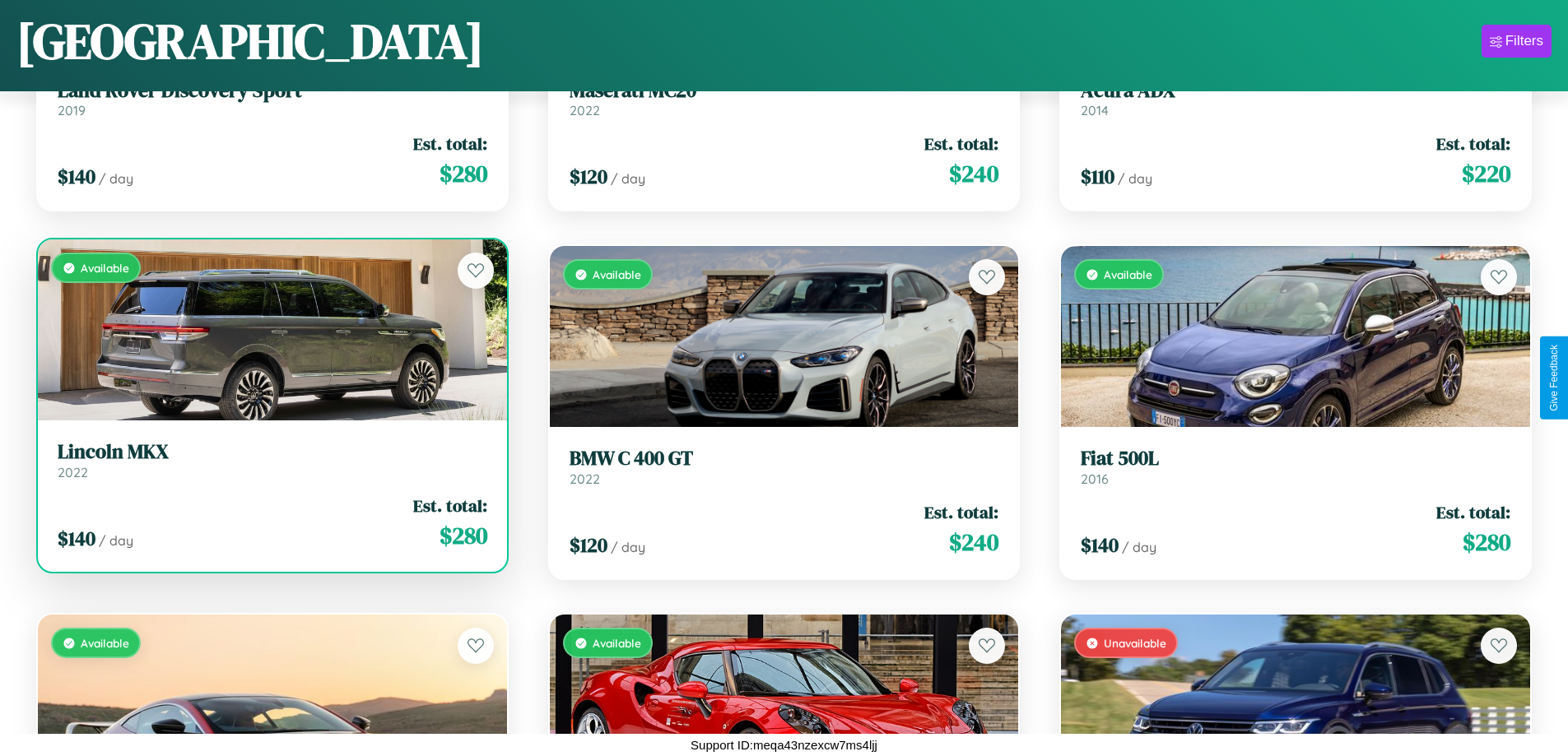
click at [270, 464] on link "Lincoln MKX 2022" at bounding box center [272, 460] width 430 height 40
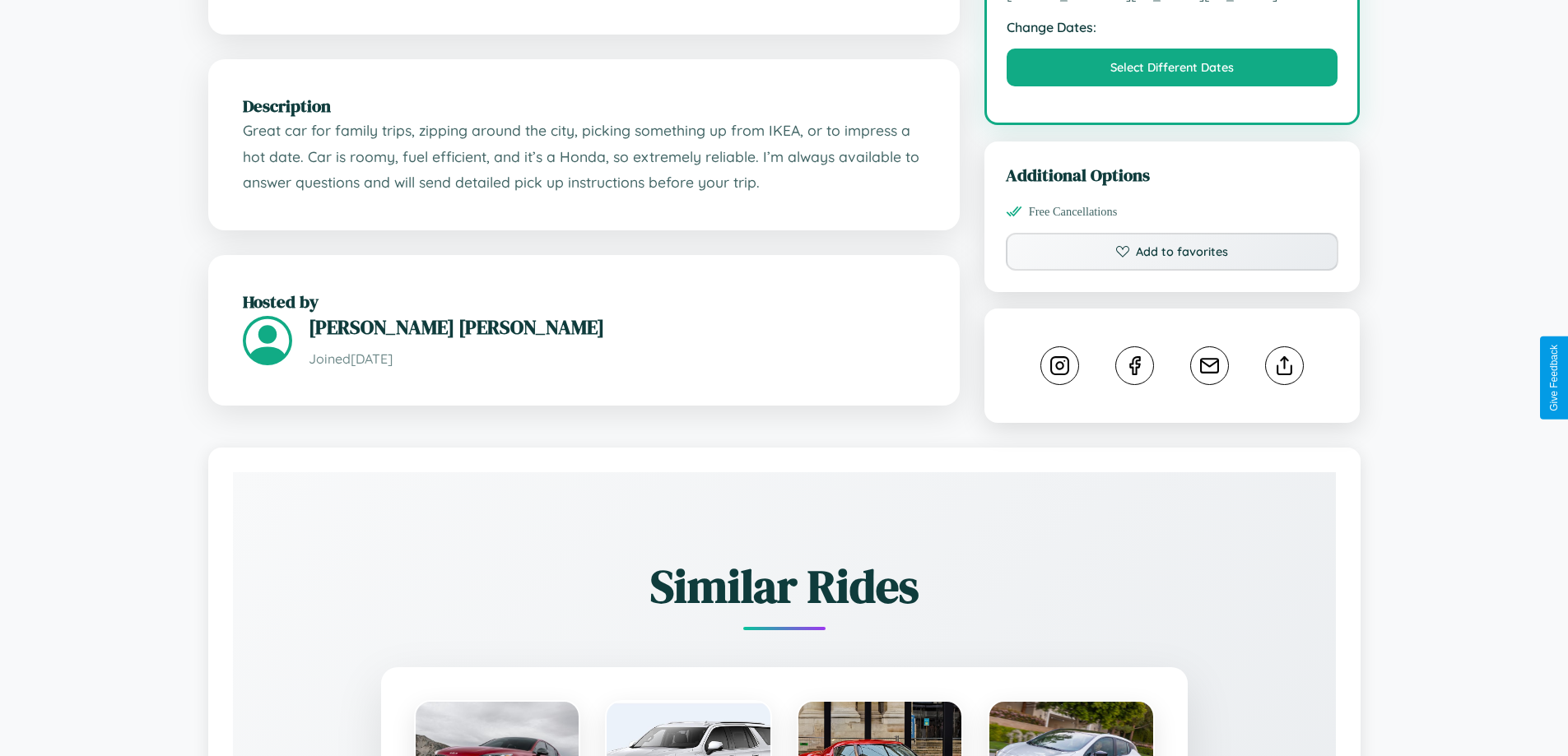
scroll to position [556, 0]
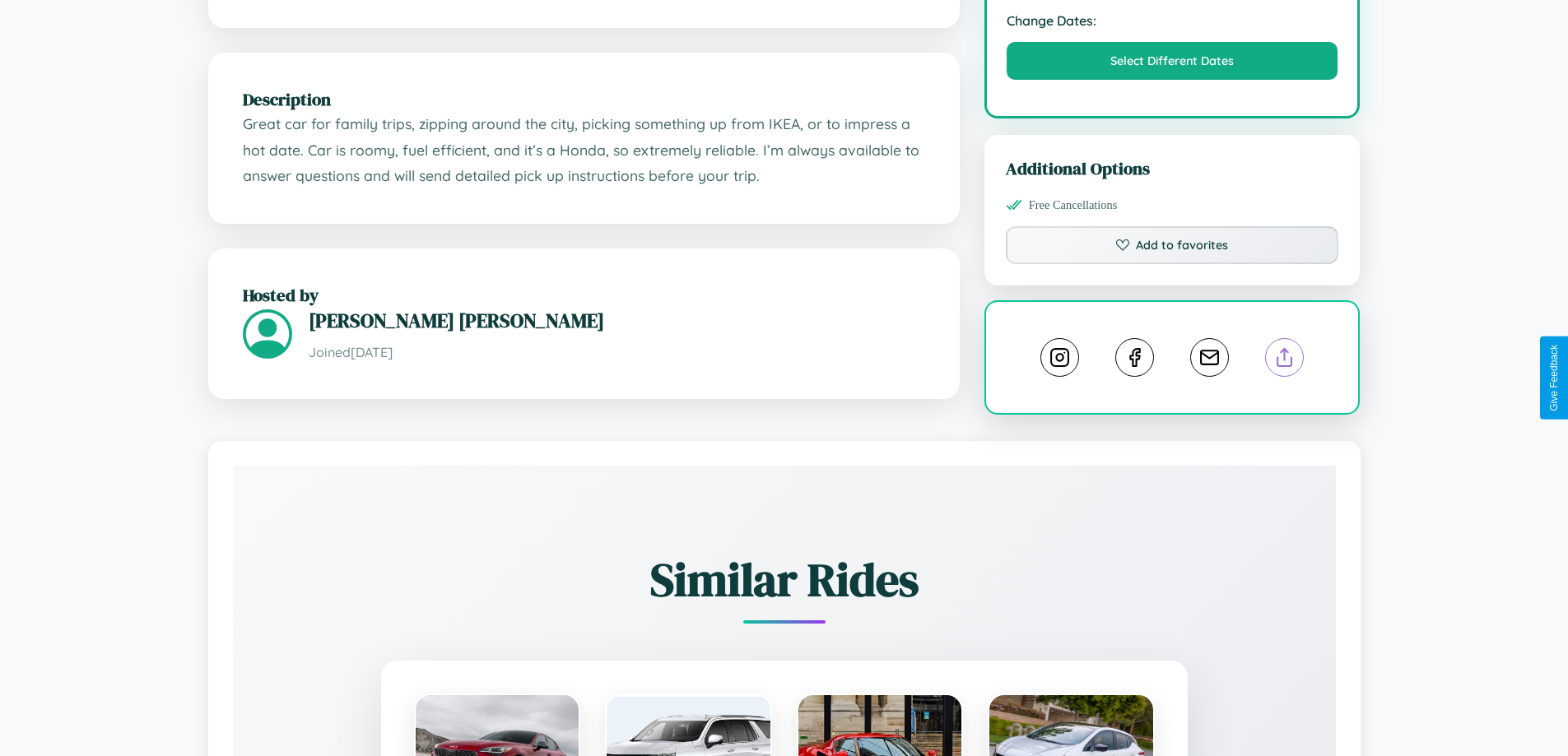
click at [1285, 360] on line at bounding box center [1285, 355] width 0 height 12
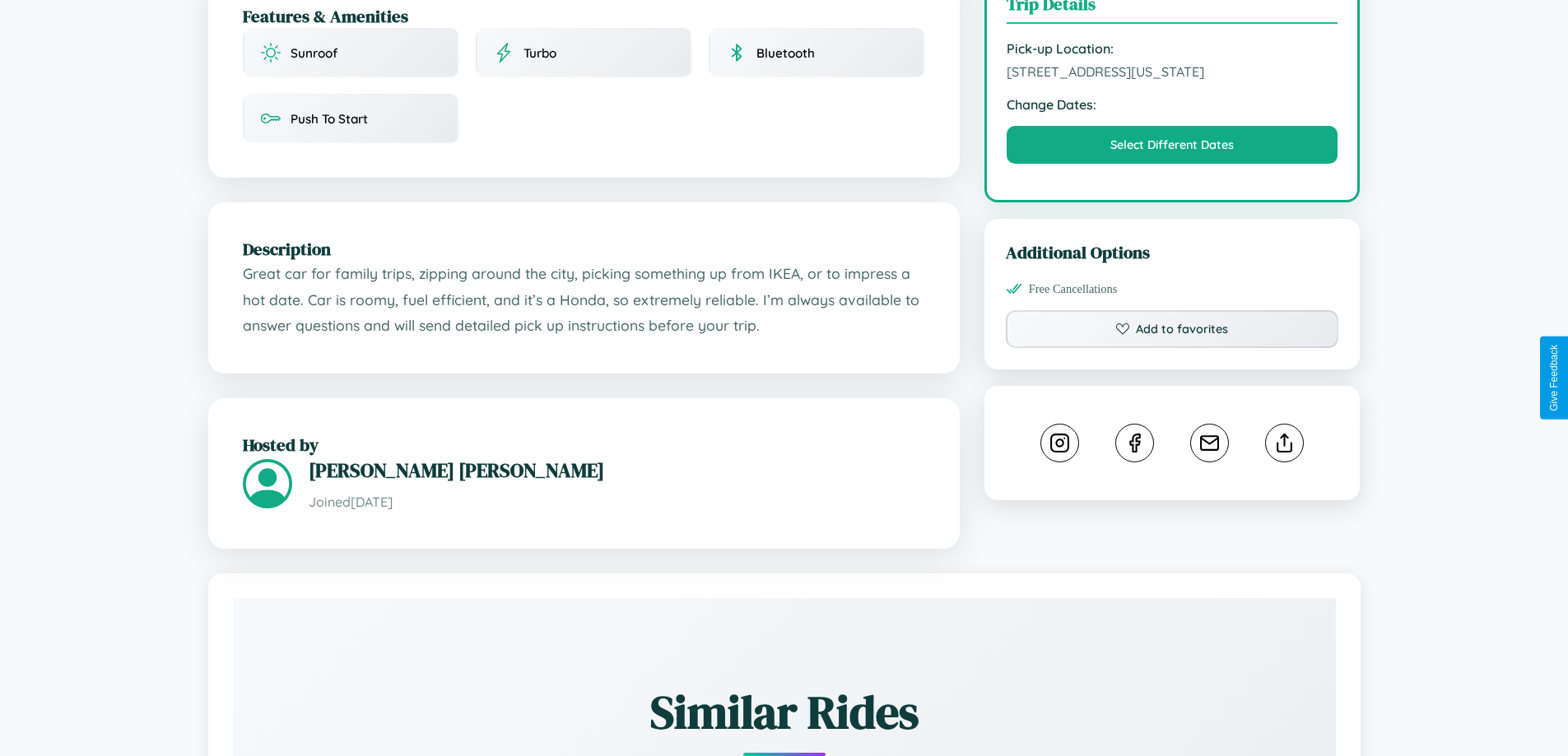
scroll to position [556, 0]
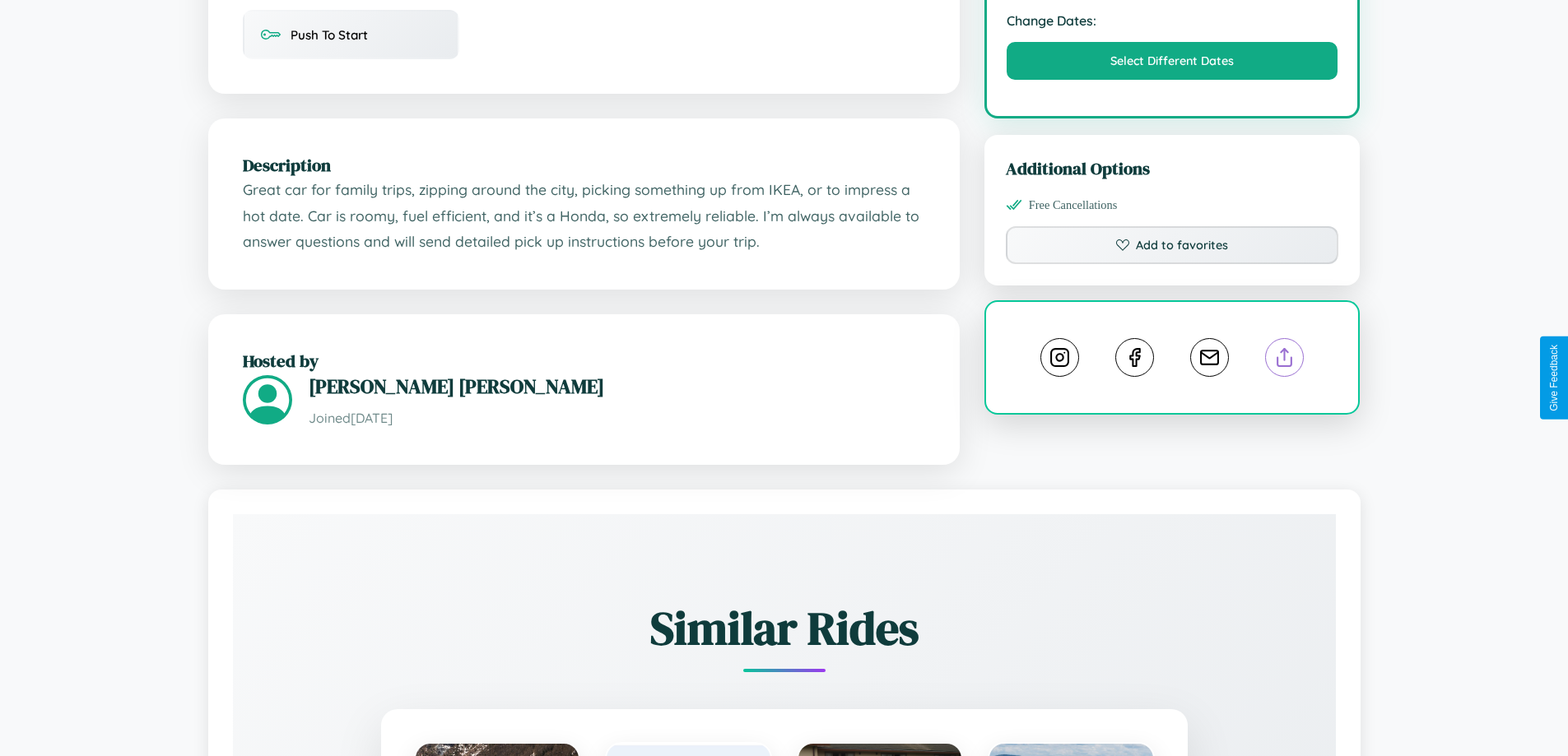
click at [1285, 360] on line at bounding box center [1285, 355] width 0 height 12
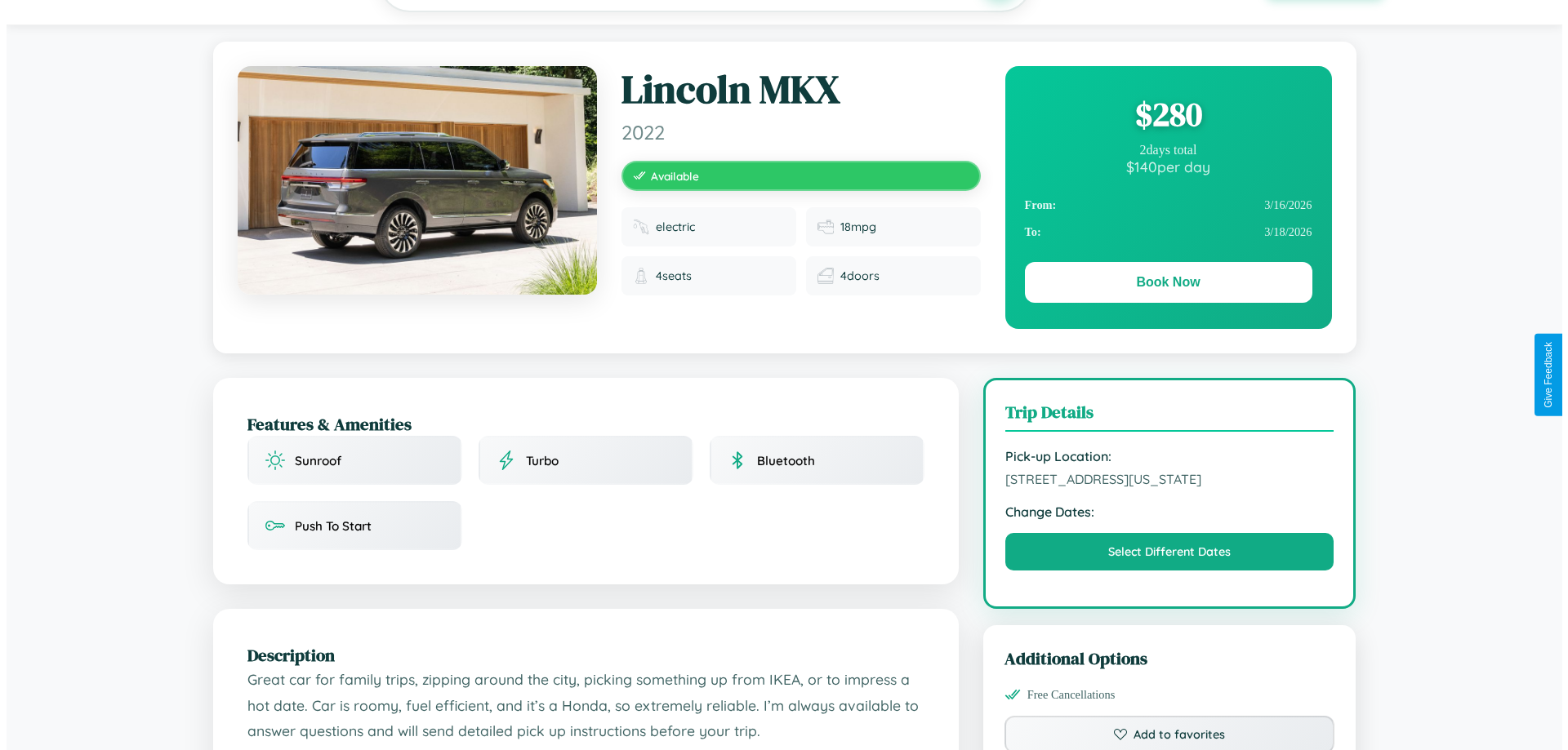
scroll to position [0, 0]
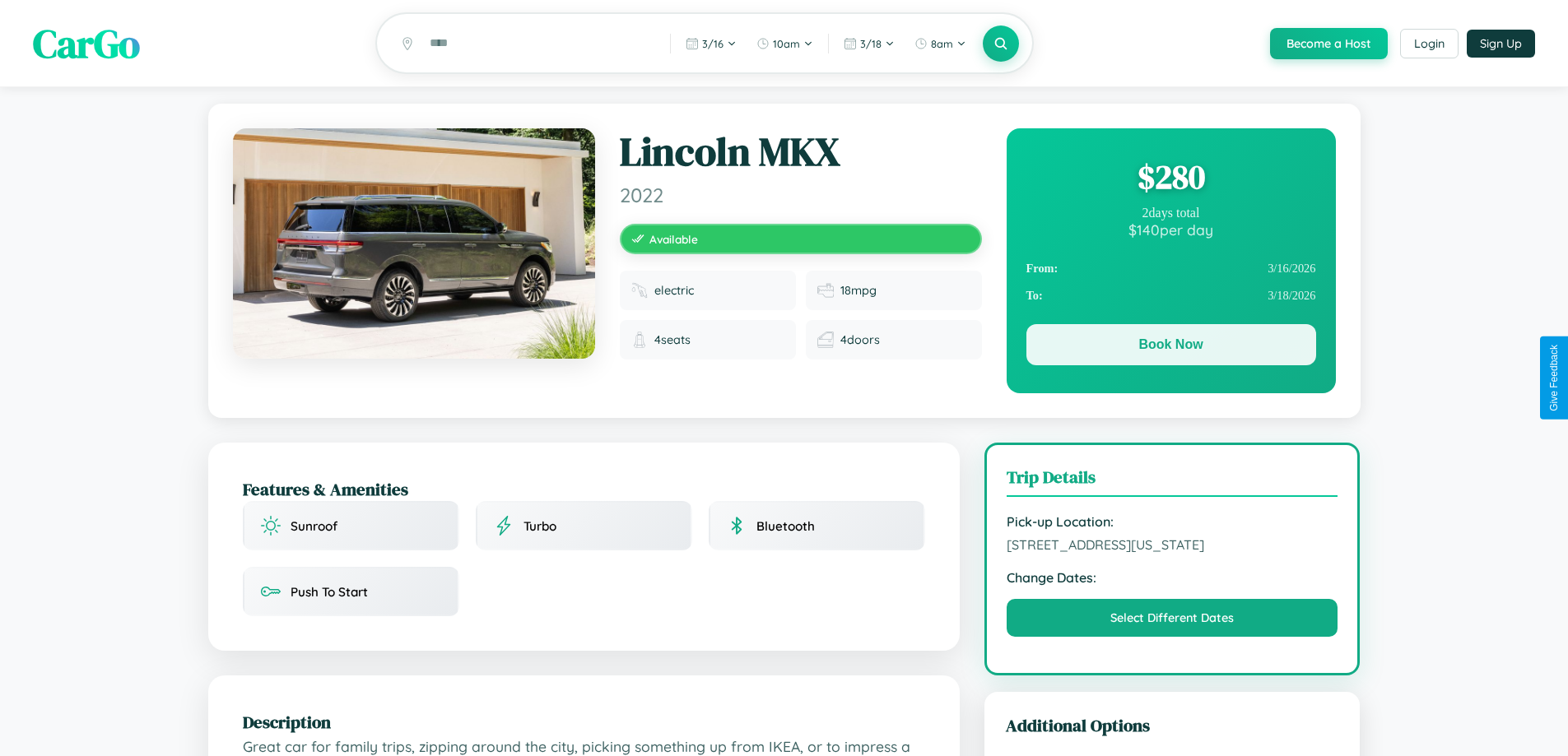
click at [1171, 347] on button "Book Now" at bounding box center [1171, 345] width 290 height 41
